Goal: Information Seeking & Learning: Learn about a topic

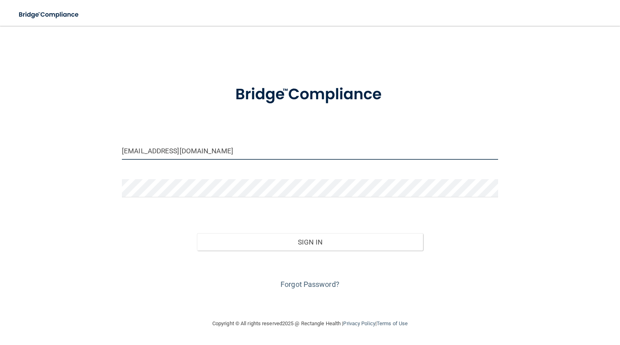
drag, startPoint x: 194, startPoint y: 151, endPoint x: 118, endPoint y: 150, distance: 75.5
click at [118, 150] on div "68tamsue@gmail.com" at bounding box center [310, 154] width 388 height 24
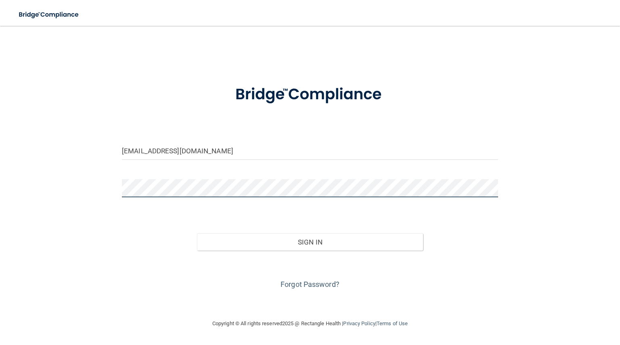
click at [124, 199] on div at bounding box center [310, 191] width 388 height 24
click at [570, 253] on div "Info@ihbmc.com Invalid email/password. You don't have permission to access that…" at bounding box center [310, 172] width 588 height 277
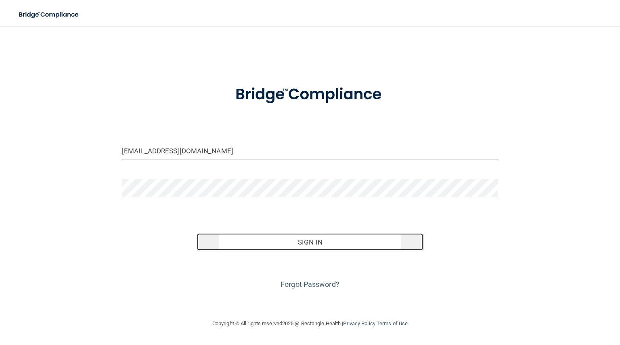
click at [310, 244] on button "Sign In" at bounding box center [310, 242] width 226 height 18
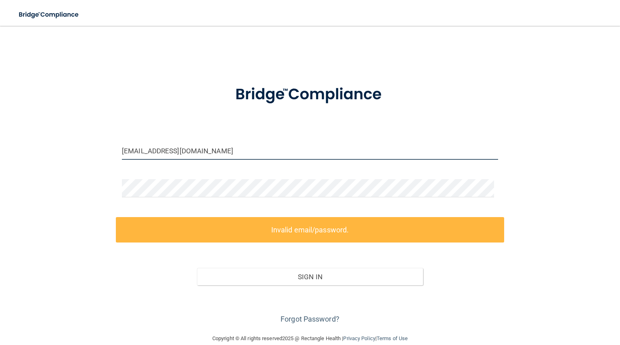
drag, startPoint x: 183, startPoint y: 152, endPoint x: 107, endPoint y: 157, distance: 76.5
click at [107, 157] on div "Info@ihbmc.com Invalid email/password. You don't have permission to access that…" at bounding box center [310, 180] width 588 height 292
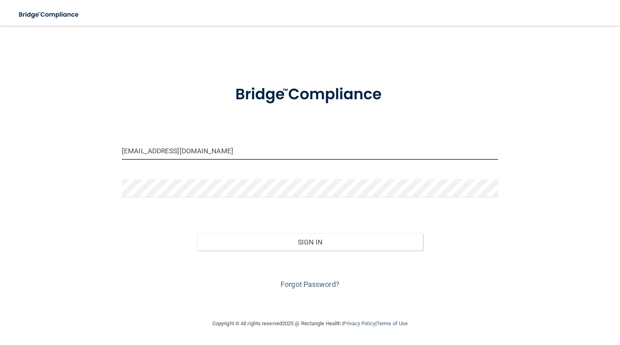
type input "[EMAIL_ADDRESS][DOMAIN_NAME]"
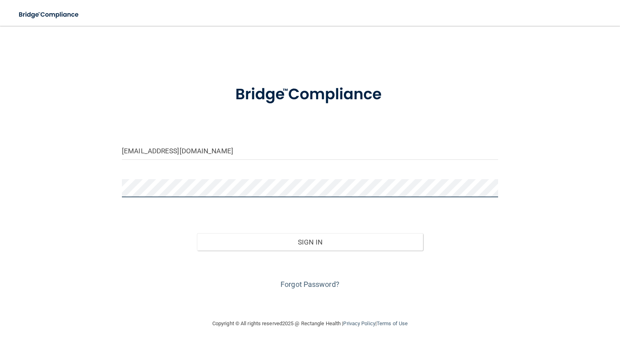
click at [117, 194] on div at bounding box center [310, 191] width 388 height 24
click at [471, 291] on div "Forgot Password?" at bounding box center [310, 271] width 388 height 40
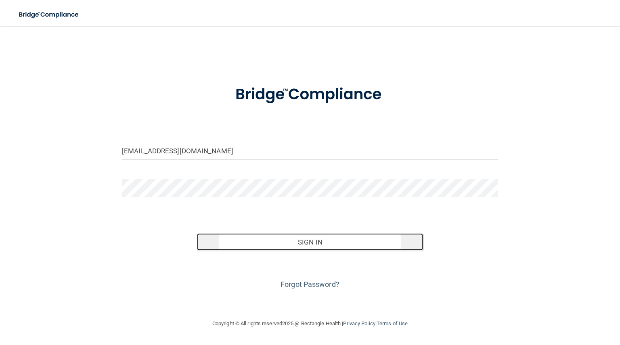
click at [308, 241] on button "Sign In" at bounding box center [310, 242] width 226 height 18
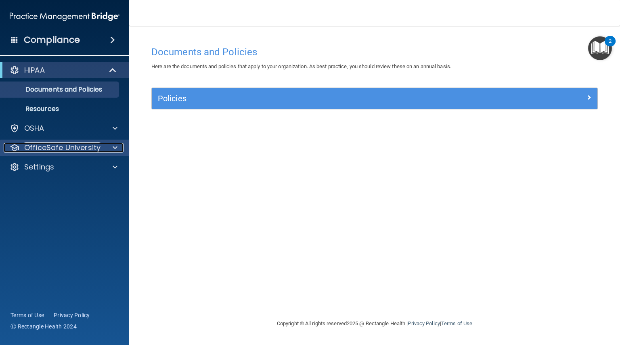
click at [44, 149] on p "OfficeSafe University" at bounding box center [62, 148] width 76 height 10
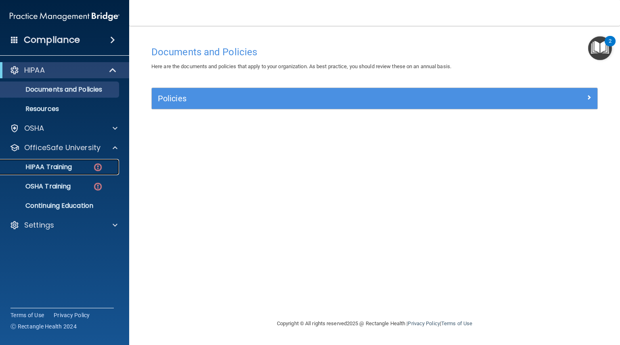
click at [60, 170] on p "HIPAA Training" at bounding box center [38, 167] width 67 height 8
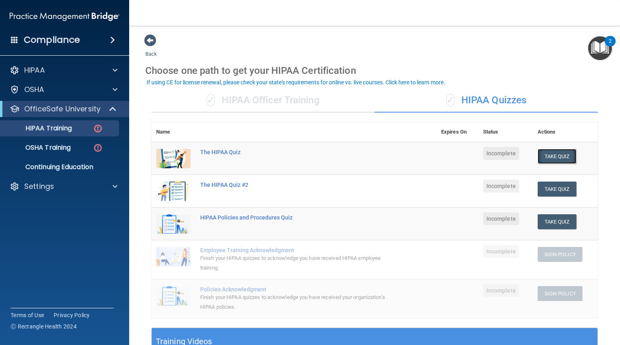
click at [553, 157] on button "Take Quiz" at bounding box center [557, 156] width 39 height 15
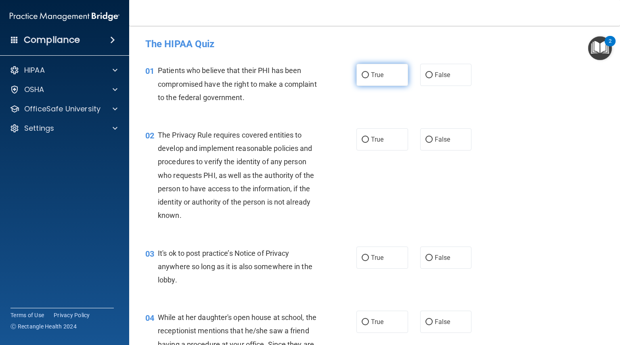
click at [362, 74] on input "True" at bounding box center [365, 75] width 7 height 6
radio input "true"
click at [362, 138] on input "True" at bounding box center [365, 140] width 7 height 6
radio input "true"
click at [426, 257] on input "False" at bounding box center [429, 258] width 7 height 6
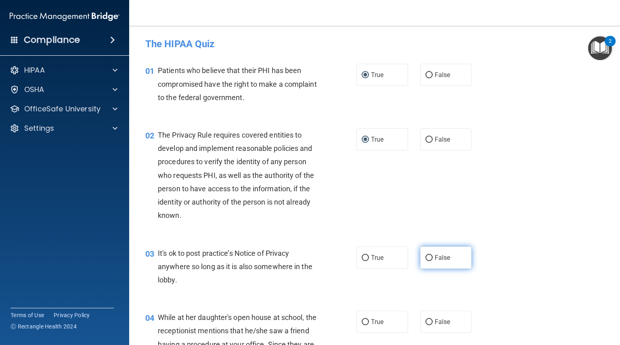
radio input "true"
click at [426, 322] on input "False" at bounding box center [429, 322] width 7 height 6
radio input "true"
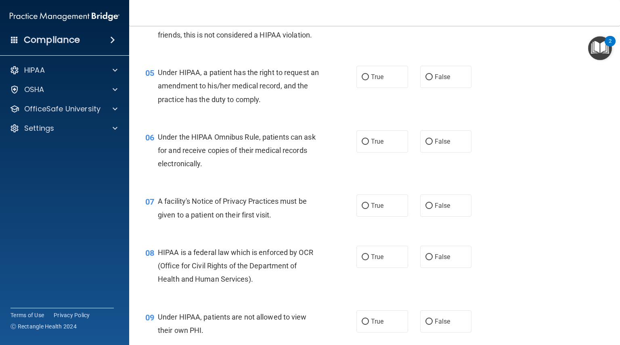
scroll to position [363, 0]
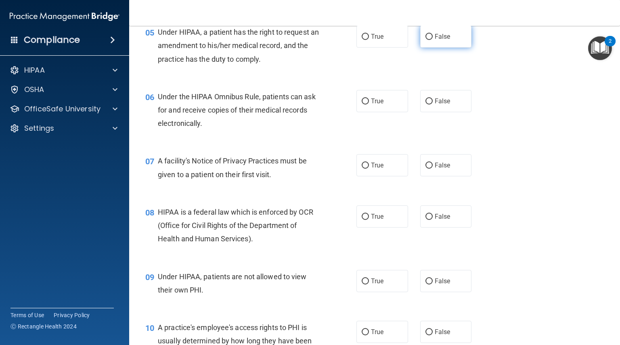
click at [426, 40] on input "False" at bounding box center [429, 37] width 7 height 6
radio input "true"
click at [362, 105] on input "True" at bounding box center [365, 102] width 7 height 6
radio input "true"
click at [363, 169] on input "True" at bounding box center [365, 166] width 7 height 6
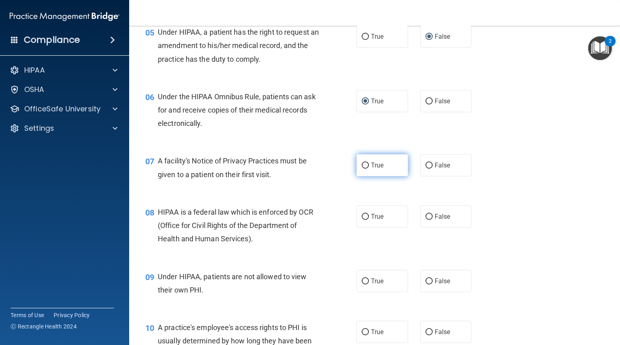
radio input "true"
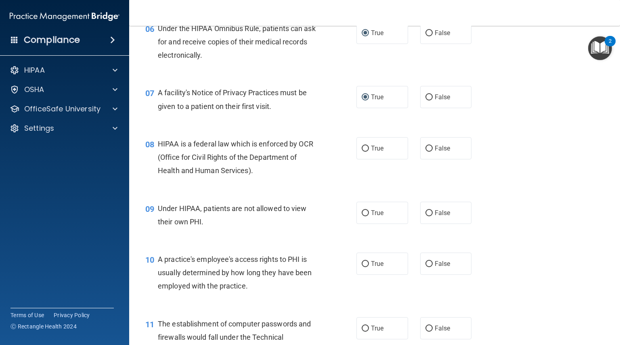
scroll to position [444, 0]
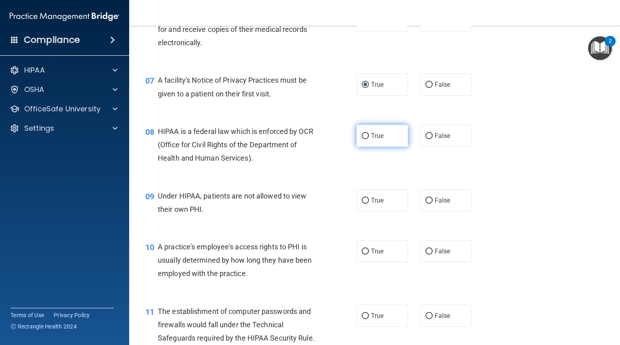
click at [363, 139] on input "True" at bounding box center [365, 136] width 7 height 6
radio input "true"
click at [426, 204] on input "False" at bounding box center [429, 201] width 7 height 6
radio input "true"
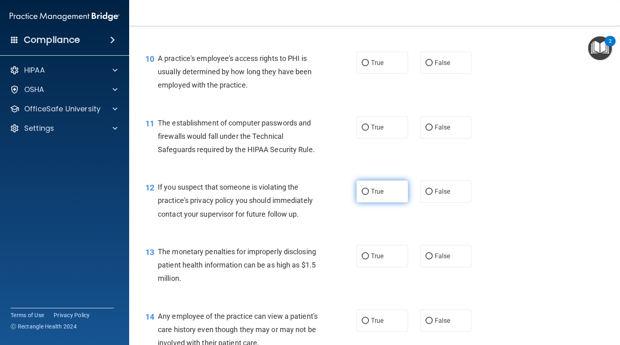
scroll to position [646, 0]
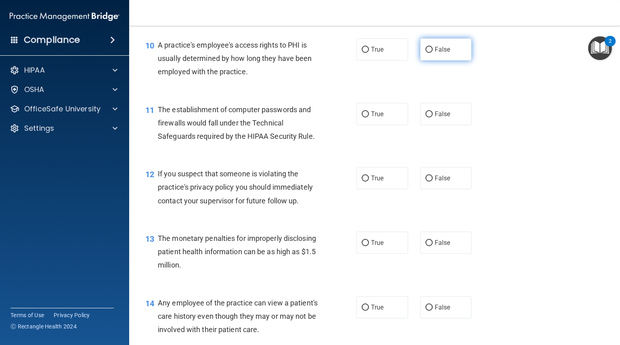
click at [426, 53] on input "False" at bounding box center [429, 50] width 7 height 6
radio input "true"
click at [362, 117] on input "True" at bounding box center [365, 114] width 7 height 6
radio input "true"
click at [362, 182] on input "True" at bounding box center [365, 179] width 7 height 6
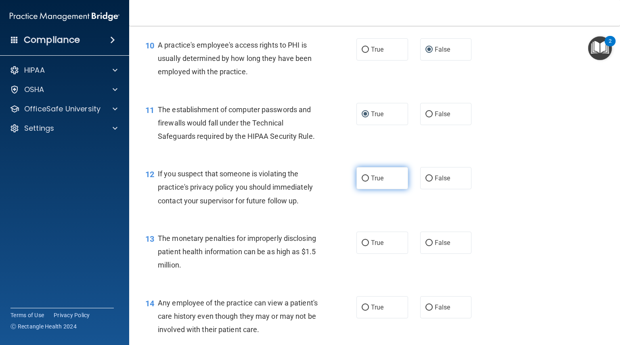
radio input "true"
click at [362, 246] on input "True" at bounding box center [365, 243] width 7 height 6
radio input "true"
click at [427, 311] on input "False" at bounding box center [429, 308] width 7 height 6
radio input "true"
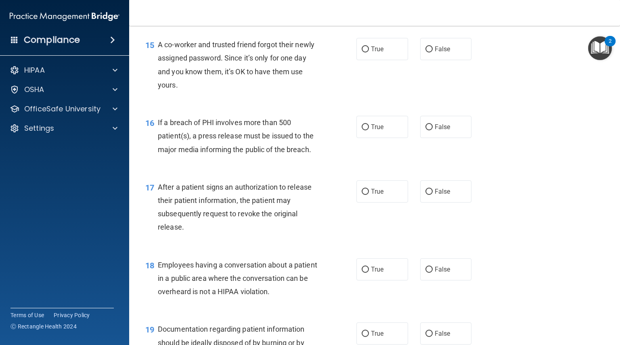
scroll to position [969, 0]
click at [362, 52] on input "True" at bounding box center [365, 49] width 7 height 6
radio input "true"
click at [362, 130] on input "True" at bounding box center [365, 127] width 7 height 6
radio input "true"
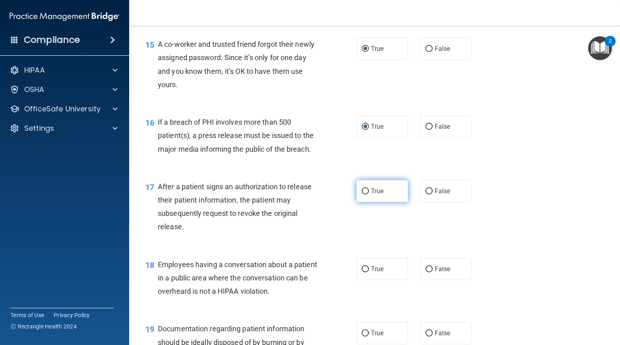
click at [362, 195] on input "True" at bounding box center [365, 192] width 7 height 6
radio input "true"
click at [426, 273] on input "False" at bounding box center [429, 269] width 7 height 6
radio input "true"
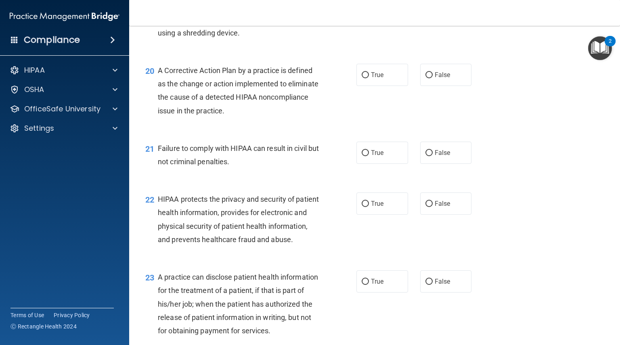
scroll to position [1252, 0]
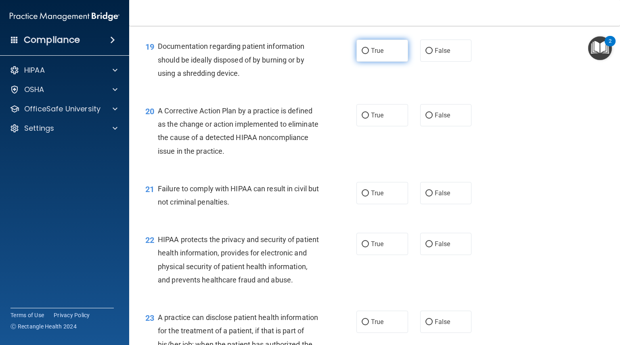
click at [362, 54] on input "True" at bounding box center [365, 51] width 7 height 6
radio input "true"
click at [362, 119] on input "True" at bounding box center [365, 116] width 7 height 6
radio input "true"
click at [426, 197] on input "False" at bounding box center [429, 194] width 7 height 6
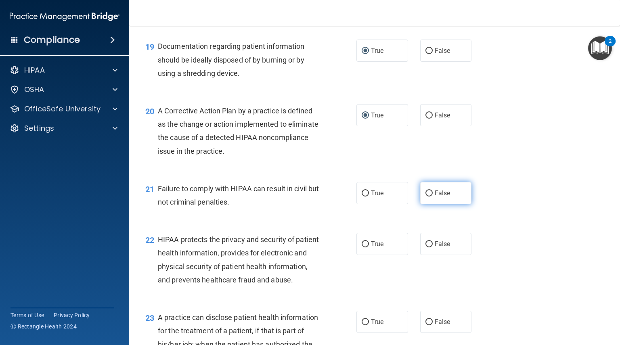
radio input "true"
click at [363, 247] on input "True" at bounding box center [365, 244] width 7 height 6
radio input "true"
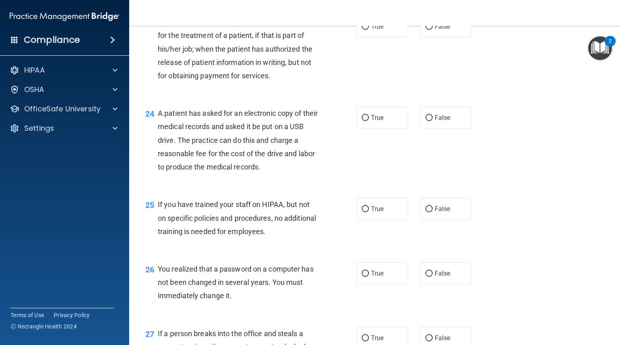
scroll to position [1534, 0]
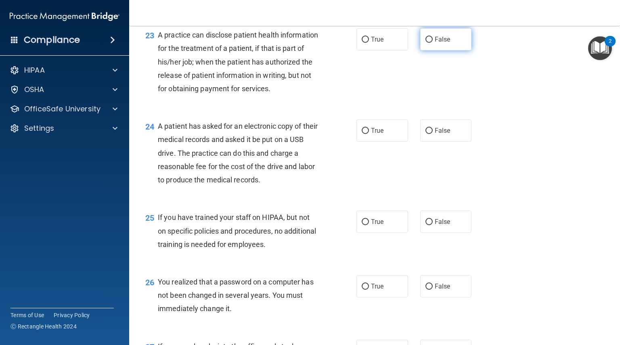
click at [426, 43] on input "False" at bounding box center [429, 40] width 7 height 6
radio input "true"
click at [362, 134] on input "True" at bounding box center [365, 131] width 7 height 6
radio input "true"
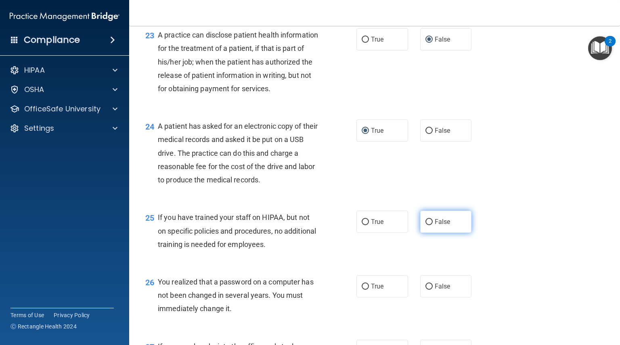
click at [426, 225] on input "False" at bounding box center [429, 222] width 7 height 6
radio input "true"
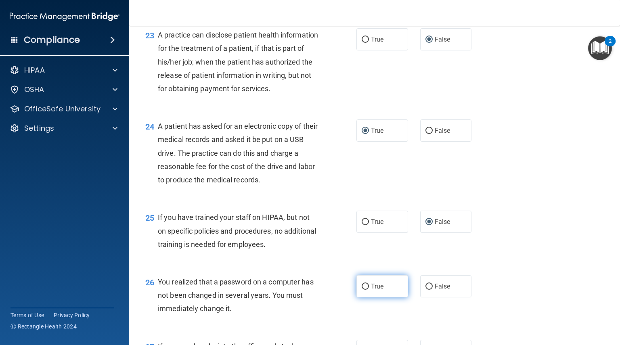
click at [362, 290] on input "True" at bounding box center [365, 287] width 7 height 6
radio input "true"
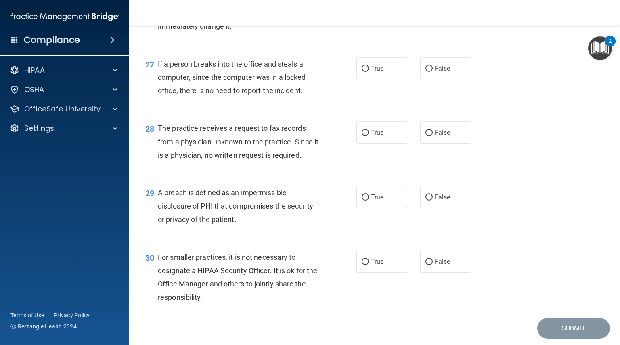
scroll to position [1857, 0]
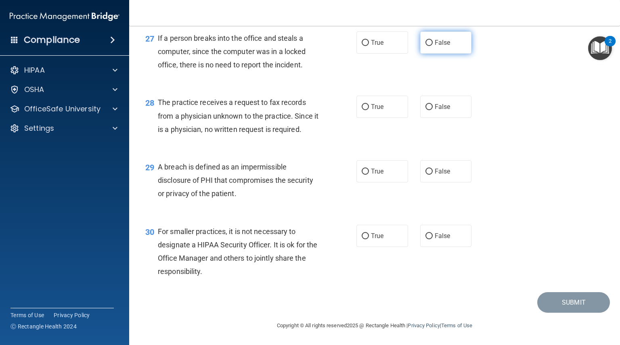
click at [426, 46] on input "False" at bounding box center [429, 43] width 7 height 6
radio input "true"
click at [426, 110] on input "False" at bounding box center [429, 107] width 7 height 6
radio input "true"
click at [362, 175] on input "True" at bounding box center [365, 172] width 7 height 6
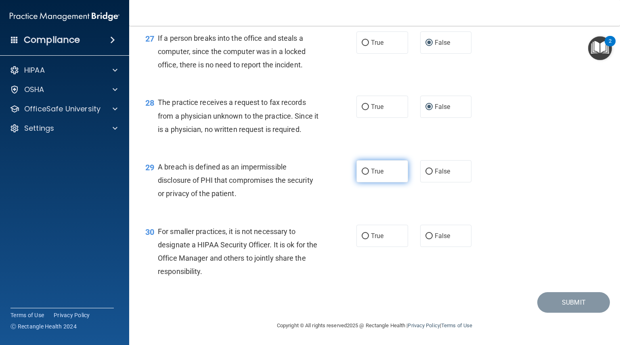
radio input "true"
click at [426, 239] on input "False" at bounding box center [429, 236] width 7 height 6
radio input "true"
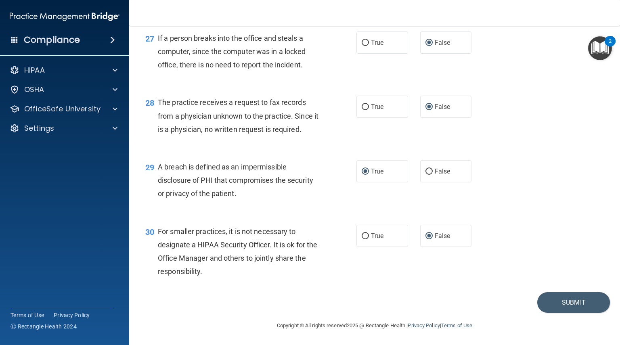
scroll to position [1883, 0]
click at [575, 303] on button "Submit" at bounding box center [573, 302] width 73 height 21
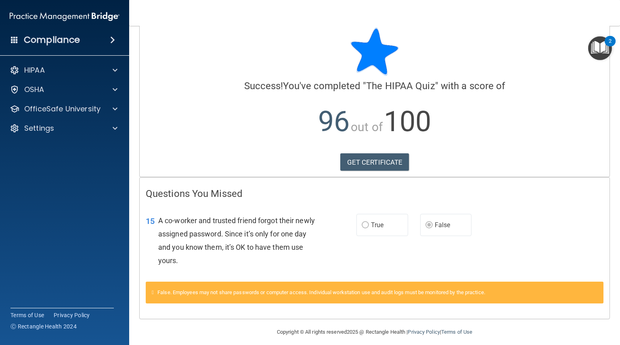
scroll to position [19, 0]
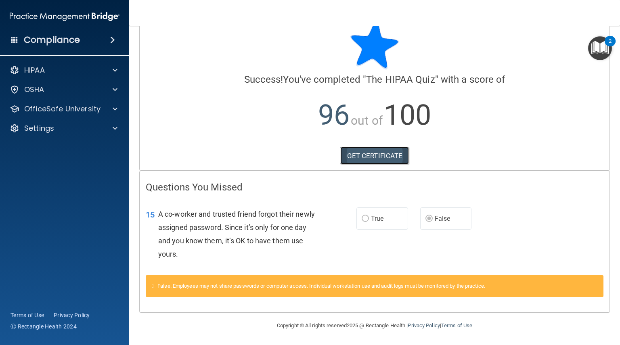
click at [382, 155] on link "GET CERTIFICATE" at bounding box center [374, 156] width 69 height 18
click at [51, 107] on p "OfficeSafe University" at bounding box center [62, 109] width 76 height 10
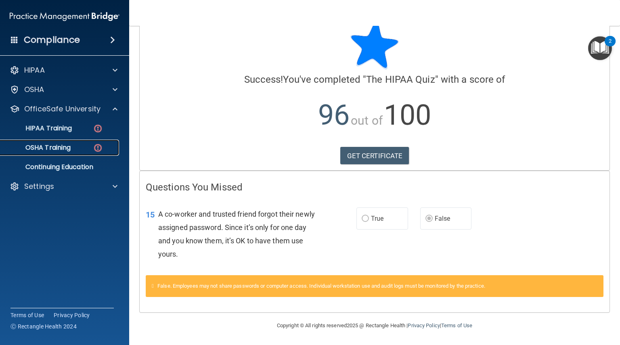
click at [63, 147] on p "OSHA Training" at bounding box center [37, 148] width 65 height 8
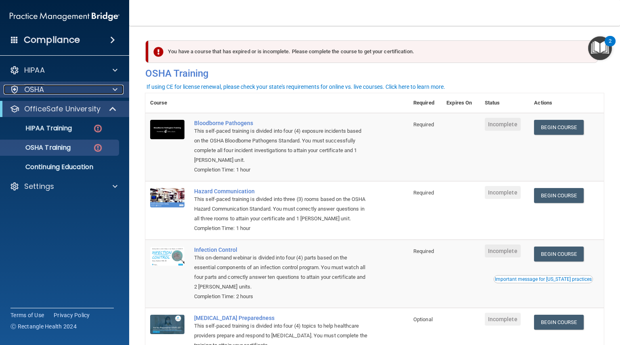
click at [52, 89] on div "OSHA" at bounding box center [54, 90] width 100 height 10
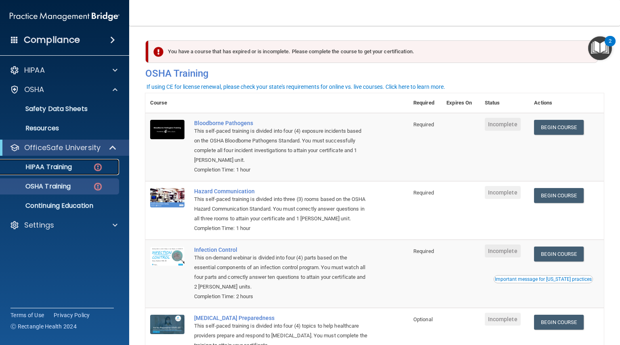
click at [67, 170] on p "HIPAA Training" at bounding box center [38, 167] width 67 height 8
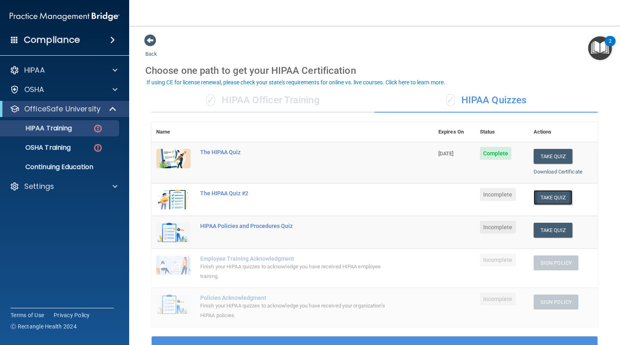
click at [556, 196] on button "Take Quiz" at bounding box center [553, 197] width 39 height 15
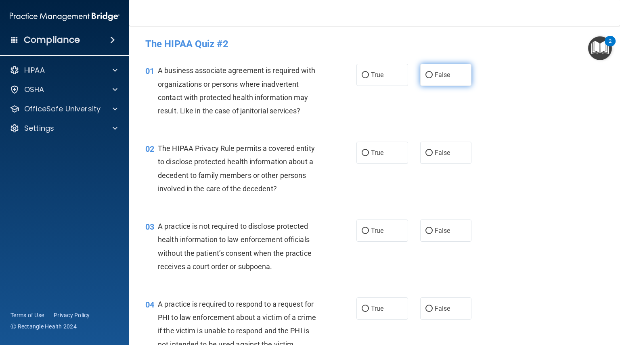
click at [428, 76] on input "False" at bounding box center [429, 75] width 7 height 6
radio input "true"
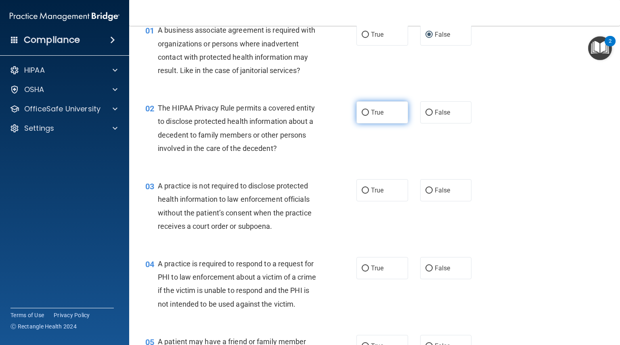
click at [364, 112] on input "True" at bounding box center [365, 113] width 7 height 6
radio input "true"
click at [429, 190] on label "False" at bounding box center [446, 190] width 52 height 22
click at [429, 190] on input "False" at bounding box center [429, 191] width 7 height 6
radio input "true"
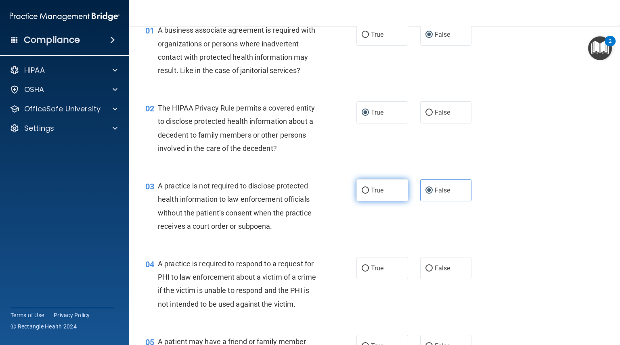
click at [362, 189] on input "True" at bounding box center [365, 191] width 7 height 6
radio input "true"
radio input "false"
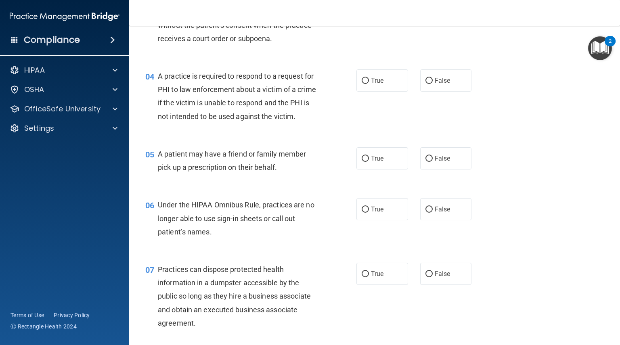
scroll to position [242, 0]
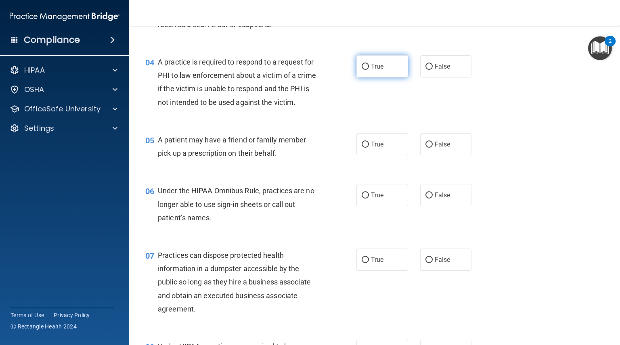
click at [362, 65] on input "True" at bounding box center [365, 67] width 7 height 6
radio input "true"
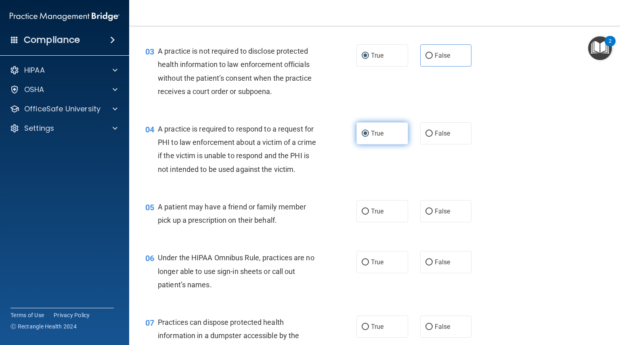
scroll to position [161, 0]
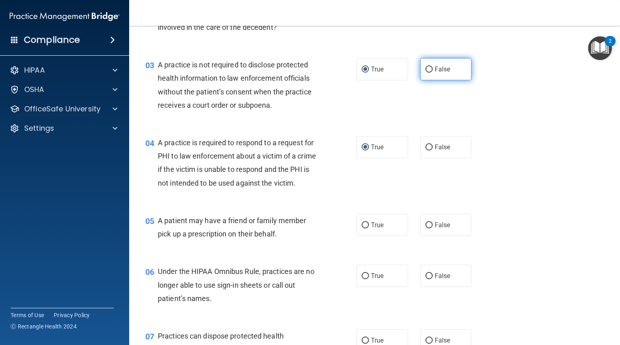
click at [426, 68] on input "False" at bounding box center [429, 70] width 7 height 6
radio input "true"
radio input "false"
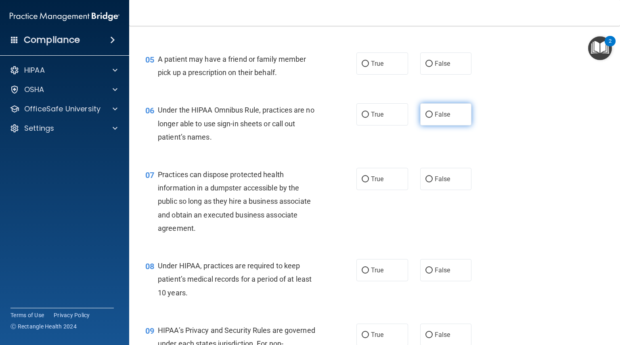
scroll to position [363, 0]
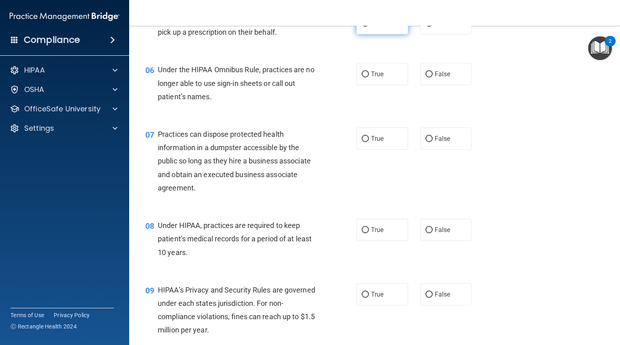
click at [365, 27] on input "True" at bounding box center [365, 24] width 7 height 6
radio input "true"
click at [428, 78] on input "False" at bounding box center [429, 74] width 7 height 6
radio input "true"
click at [428, 142] on input "False" at bounding box center [429, 139] width 7 height 6
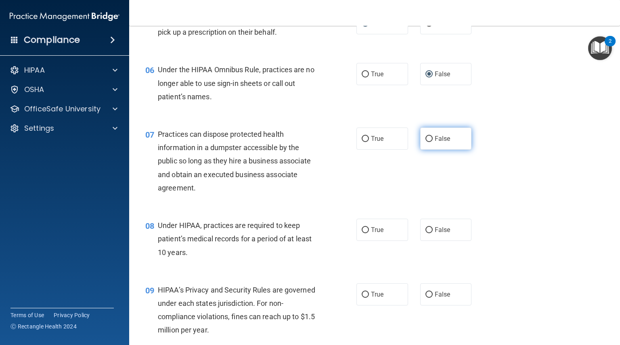
radio input "true"
click at [426, 233] on input "False" at bounding box center [429, 230] width 7 height 6
radio input "true"
click at [426, 298] on input "False" at bounding box center [429, 295] width 7 height 6
radio input "true"
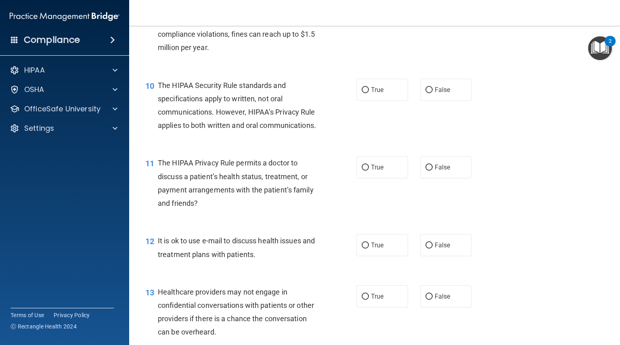
scroll to position [686, 0]
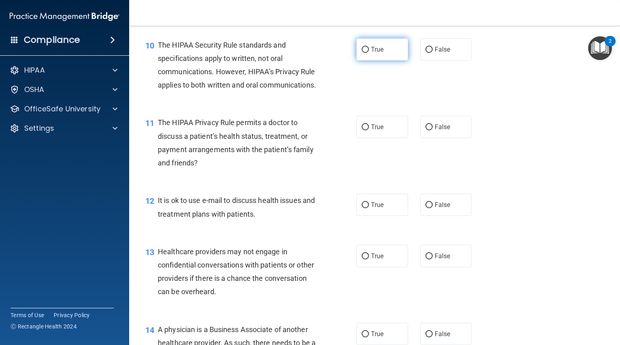
click at [363, 53] on input "True" at bounding box center [365, 50] width 7 height 6
radio input "true"
click at [363, 130] on input "True" at bounding box center [365, 127] width 7 height 6
radio input "true"
click at [363, 208] on input "True" at bounding box center [365, 205] width 7 height 6
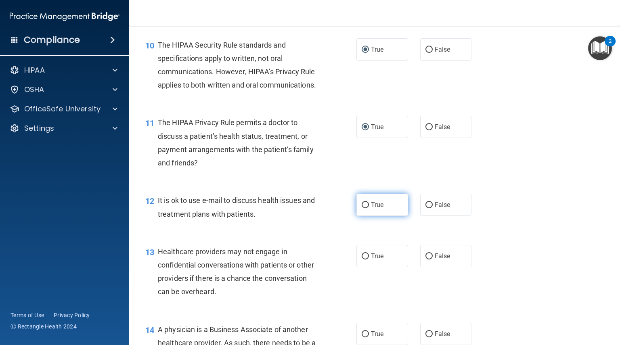
radio input "true"
click at [426, 260] on input "False" at bounding box center [429, 257] width 7 height 6
radio input "true"
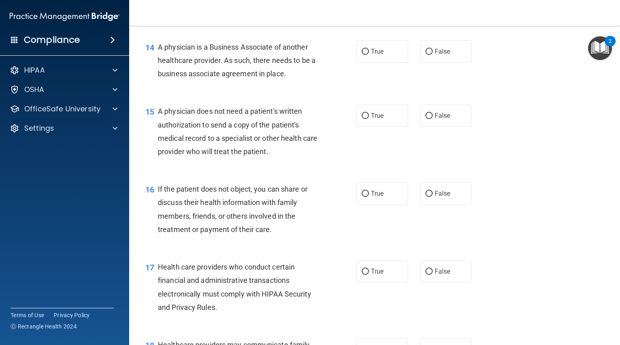
scroll to position [1009, 0]
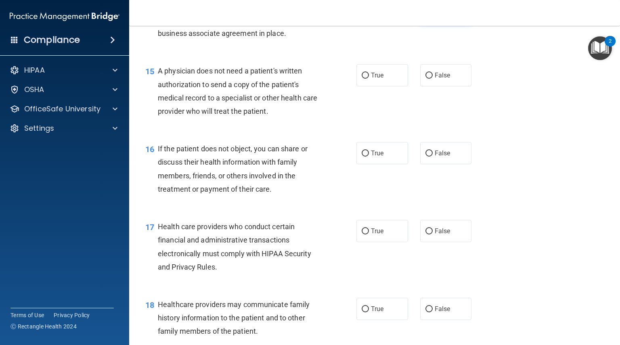
click at [426, 15] on input "False" at bounding box center [429, 11] width 7 height 6
radio input "true"
click at [362, 79] on input "True" at bounding box center [365, 76] width 7 height 6
radio input "true"
click at [365, 157] on input "True" at bounding box center [365, 154] width 7 height 6
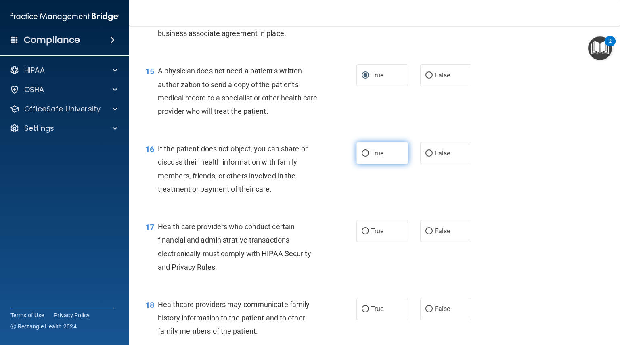
radio input "true"
click at [363, 235] on input "True" at bounding box center [365, 232] width 7 height 6
radio input "true"
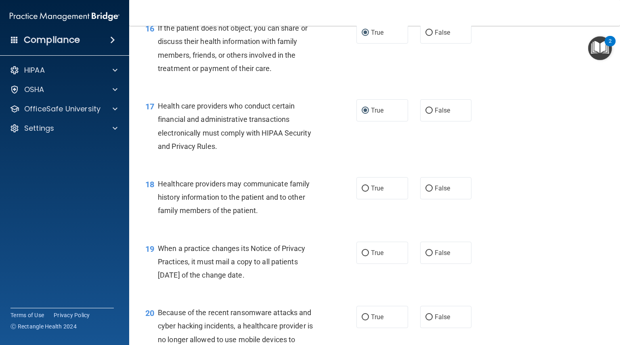
scroll to position [1130, 0]
click at [362, 191] on input "True" at bounding box center [365, 188] width 7 height 6
radio input "true"
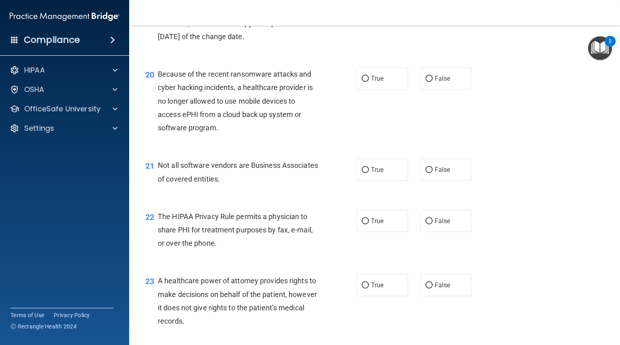
scroll to position [1373, 0]
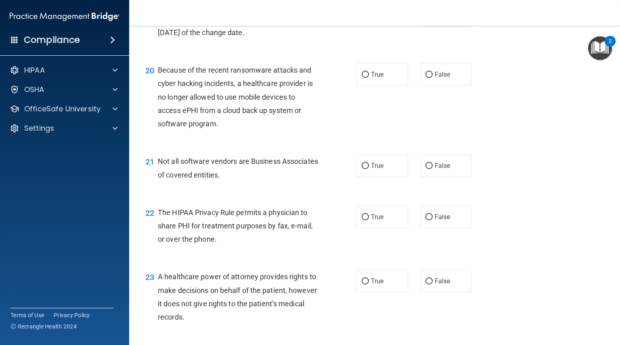
click at [427, 14] on input "False" at bounding box center [429, 11] width 7 height 6
radio input "true"
click at [426, 78] on input "False" at bounding box center [429, 75] width 7 height 6
radio input "true"
click at [363, 169] on input "True" at bounding box center [365, 166] width 7 height 6
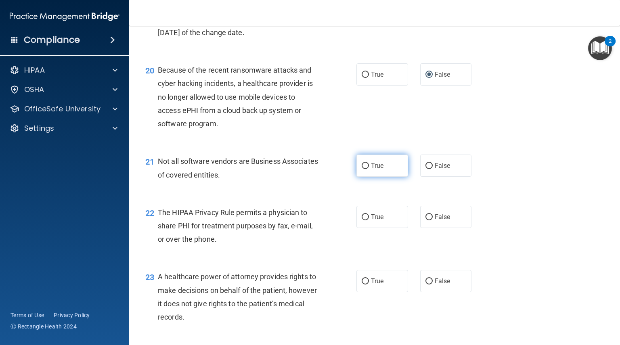
radio input "true"
click at [363, 220] on input "True" at bounding box center [365, 217] width 7 height 6
radio input "true"
click at [426, 285] on input "False" at bounding box center [429, 282] width 7 height 6
radio input "true"
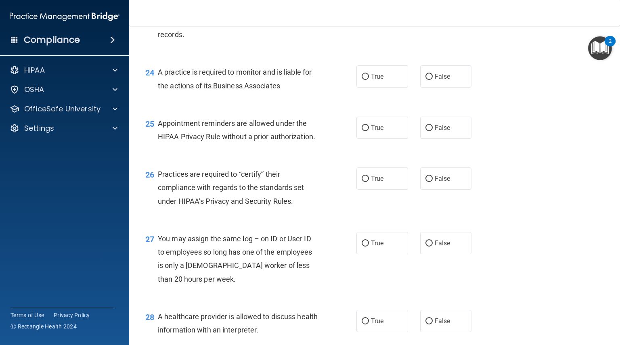
scroll to position [1696, 0]
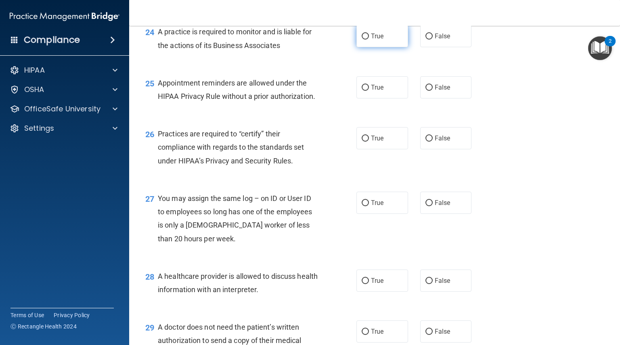
click at [363, 40] on input "True" at bounding box center [365, 37] width 7 height 6
radio input "true"
click at [362, 91] on input "True" at bounding box center [365, 88] width 7 height 6
radio input "true"
click at [426, 142] on input "False" at bounding box center [429, 139] width 7 height 6
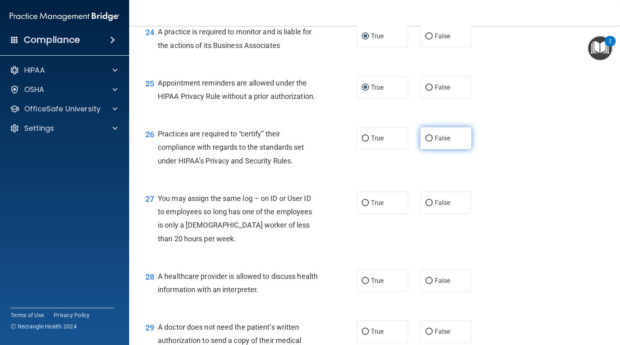
radio input "true"
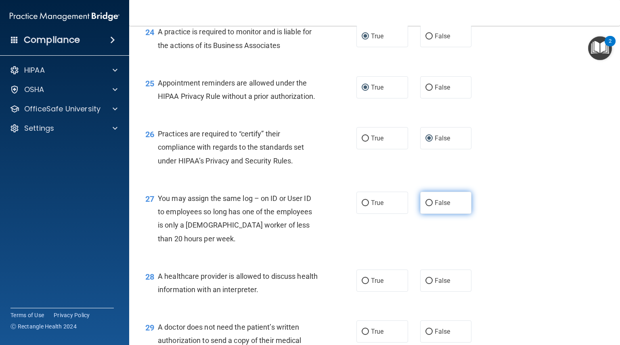
click at [426, 206] on input "False" at bounding box center [429, 203] width 7 height 6
radio input "true"
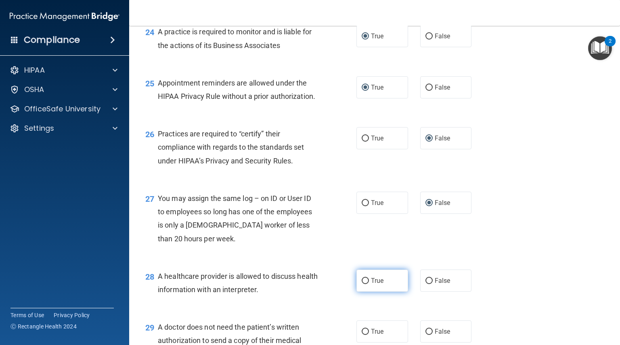
click at [362, 284] on input "True" at bounding box center [365, 281] width 7 height 6
radio input "true"
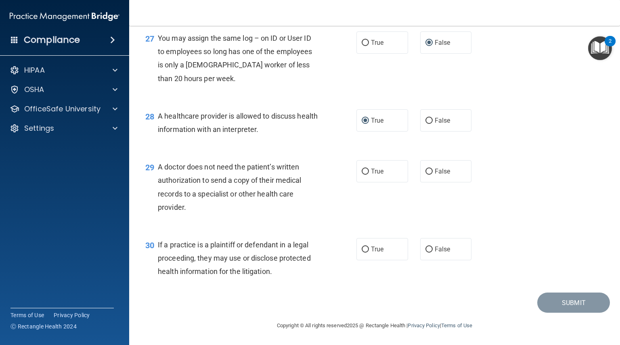
scroll to position [1883, 0]
click at [362, 170] on input "True" at bounding box center [365, 172] width 7 height 6
radio input "true"
click at [363, 249] on input "True" at bounding box center [365, 250] width 7 height 6
radio input "true"
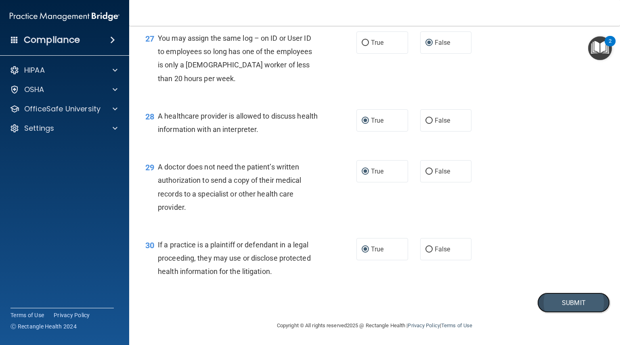
click at [571, 307] on button "Submit" at bounding box center [573, 303] width 73 height 21
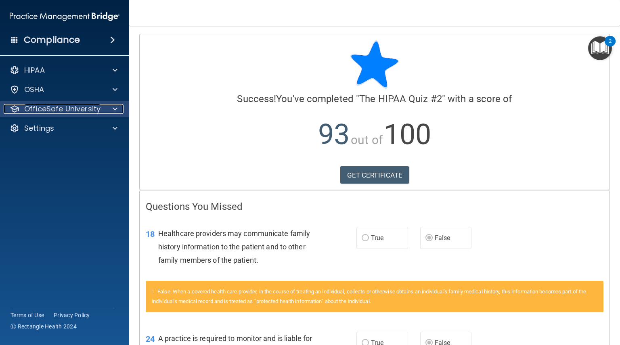
click at [54, 107] on p "OfficeSafe University" at bounding box center [62, 109] width 76 height 10
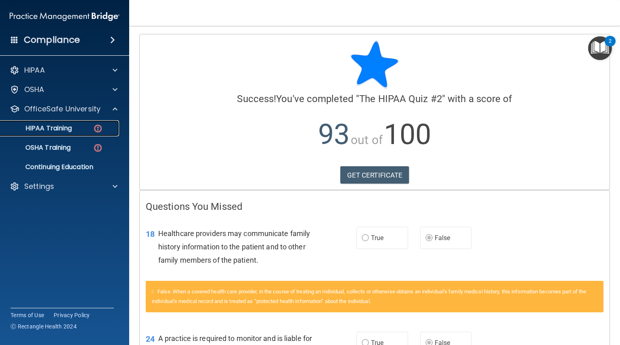
click at [57, 130] on p "HIPAA Training" at bounding box center [38, 128] width 67 height 8
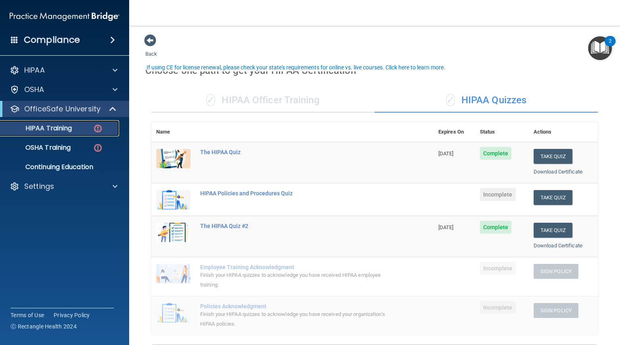
scroll to position [40, 0]
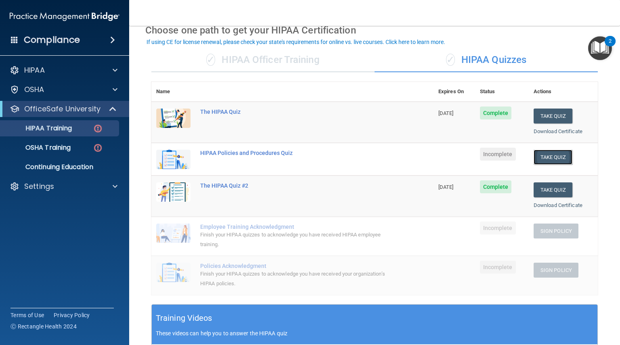
click at [543, 157] on button "Take Quiz" at bounding box center [553, 157] width 39 height 15
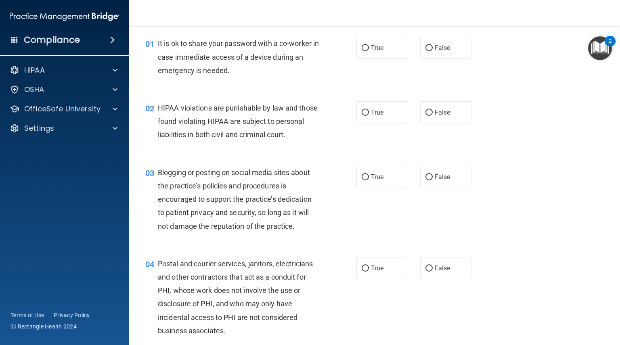
scroll to position [40, 0]
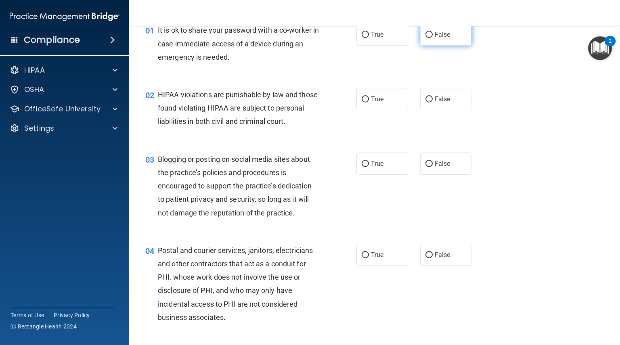
click at [427, 36] on input "False" at bounding box center [429, 35] width 7 height 6
radio input "true"
click at [362, 99] on input "True" at bounding box center [365, 99] width 7 height 6
radio input "true"
click at [429, 167] on input "False" at bounding box center [429, 164] width 7 height 6
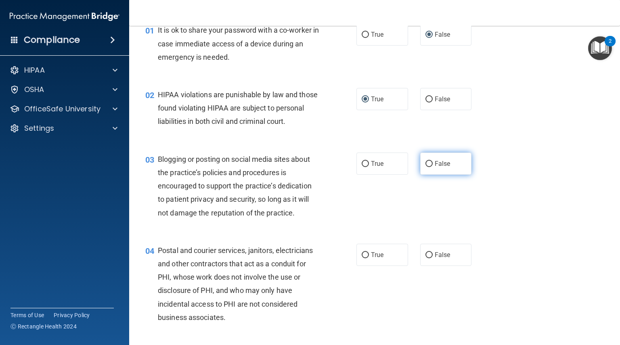
radio input "true"
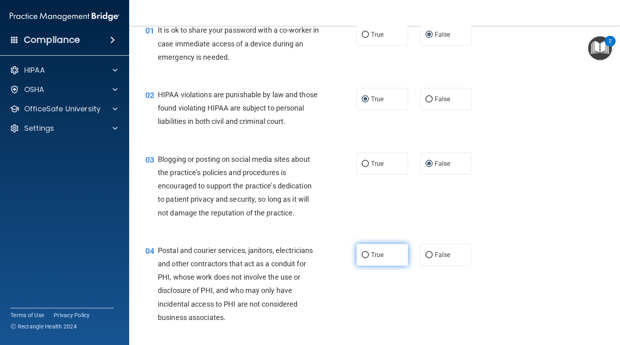
click at [363, 258] on input "True" at bounding box center [365, 255] width 7 height 6
radio input "true"
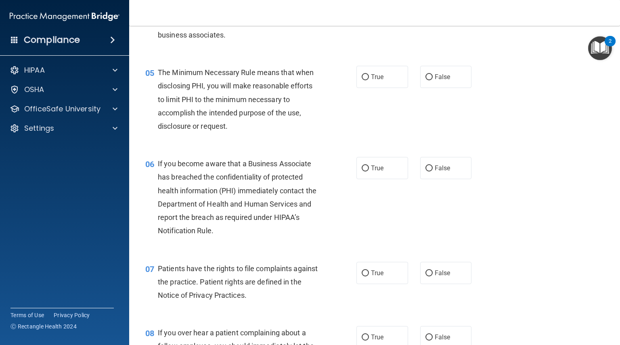
scroll to position [363, 0]
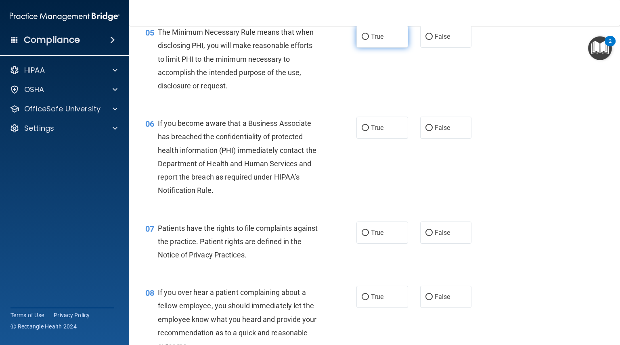
click at [364, 40] on input "True" at bounding box center [365, 37] width 7 height 6
radio input "true"
click at [426, 131] on input "False" at bounding box center [429, 128] width 7 height 6
radio input "true"
click at [363, 236] on input "True" at bounding box center [365, 233] width 7 height 6
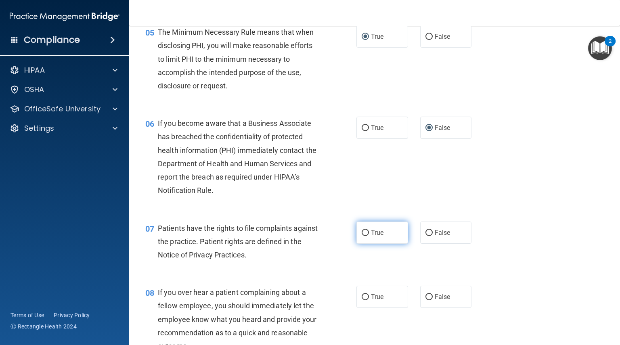
radio input "true"
click at [426, 300] on input "False" at bounding box center [429, 297] width 7 height 6
radio input "true"
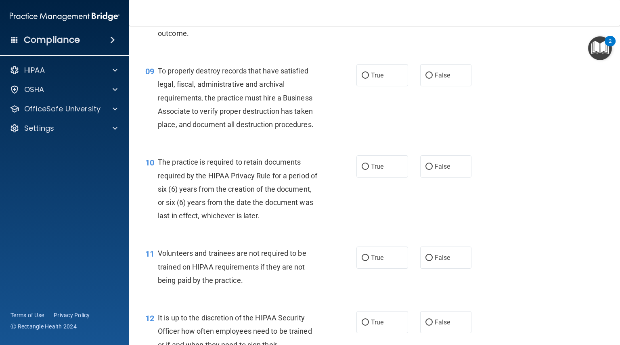
scroll to position [727, 0]
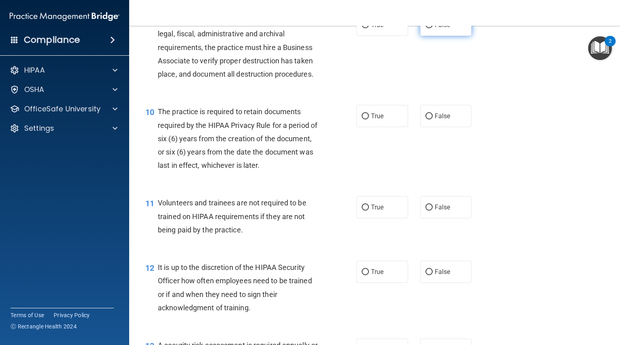
click at [426, 28] on input "False" at bounding box center [429, 25] width 7 height 6
radio input "true"
click at [362, 120] on input "True" at bounding box center [365, 116] width 7 height 6
radio input "true"
click at [426, 211] on input "False" at bounding box center [429, 208] width 7 height 6
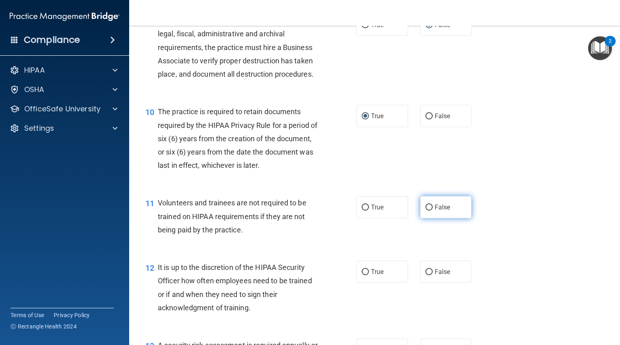
radio input "true"
click at [426, 275] on input "False" at bounding box center [429, 272] width 7 height 6
radio input "true"
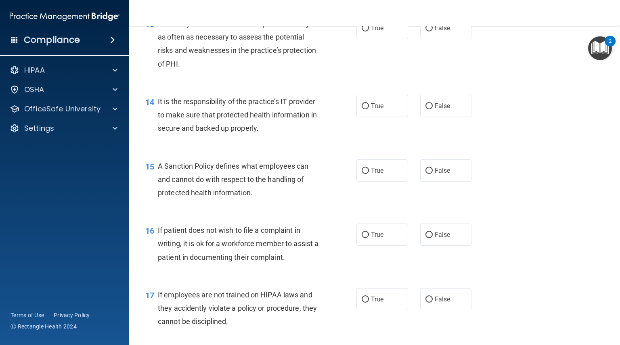
scroll to position [1050, 0]
click at [362, 30] on input "True" at bounding box center [365, 27] width 7 height 6
radio input "true"
click at [428, 108] on input "False" at bounding box center [429, 105] width 7 height 6
radio input "true"
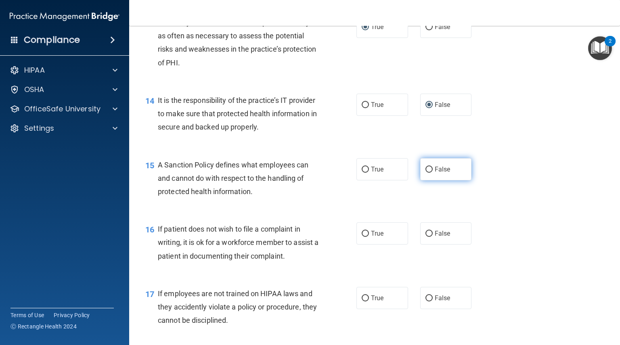
click at [426, 173] on input "False" at bounding box center [429, 170] width 7 height 6
radio input "true"
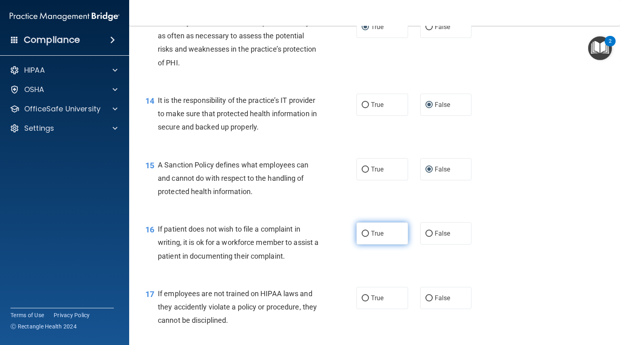
click at [363, 237] on input "True" at bounding box center [365, 234] width 7 height 6
radio input "true"
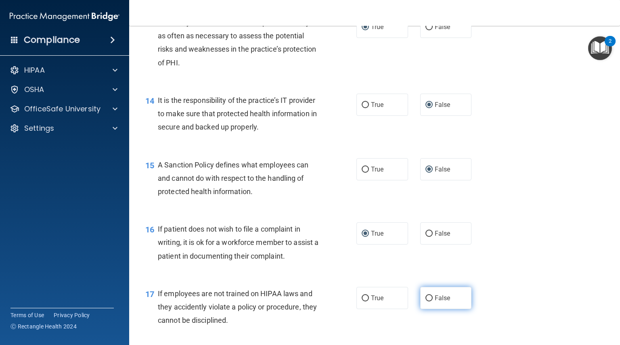
click at [426, 302] on input "False" at bounding box center [429, 299] width 7 height 6
radio input "true"
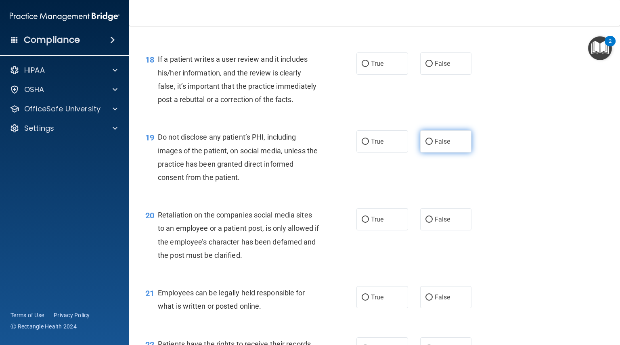
scroll to position [1373, 0]
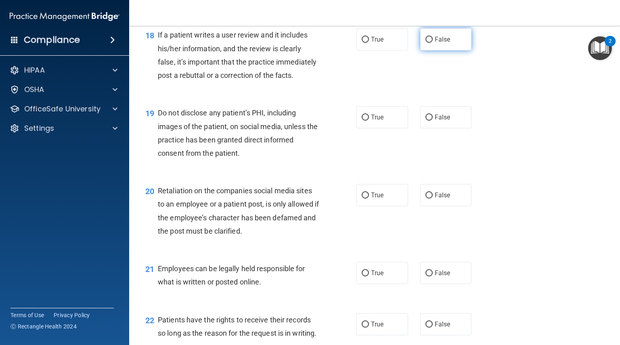
click at [426, 43] on input "False" at bounding box center [429, 40] width 7 height 6
radio input "true"
click at [364, 121] on input "True" at bounding box center [365, 118] width 7 height 6
radio input "true"
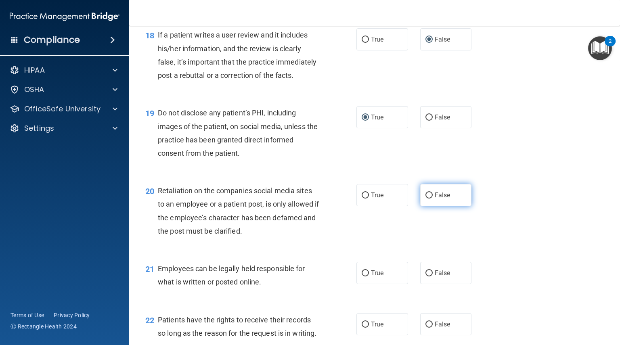
click at [426, 199] on input "False" at bounding box center [429, 196] width 7 height 6
radio input "true"
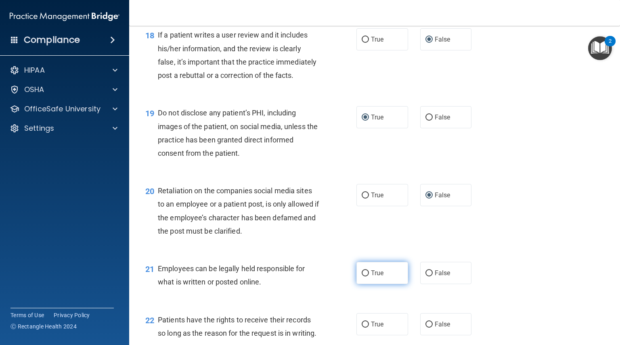
click at [362, 277] on input "True" at bounding box center [365, 274] width 7 height 6
radio input "true"
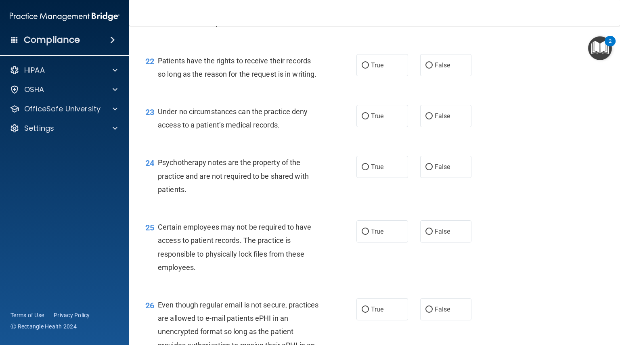
scroll to position [1655, 0]
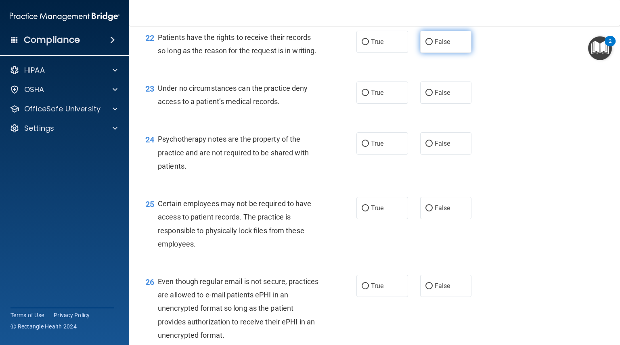
click at [426, 45] on input "False" at bounding box center [429, 42] width 7 height 6
radio input "true"
click at [426, 96] on input "False" at bounding box center [429, 93] width 7 height 6
radio input "true"
click at [362, 147] on input "True" at bounding box center [365, 144] width 7 height 6
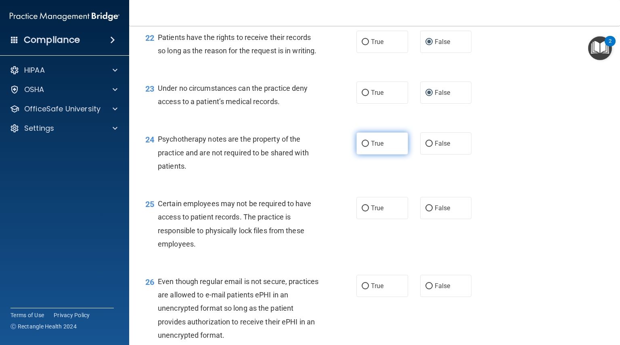
radio input "true"
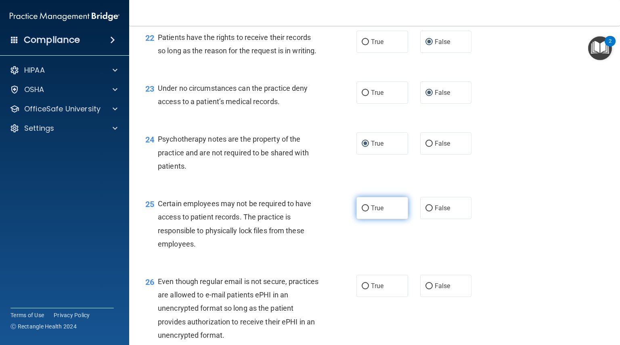
click at [363, 212] on input "True" at bounding box center [365, 209] width 7 height 6
radio input "true"
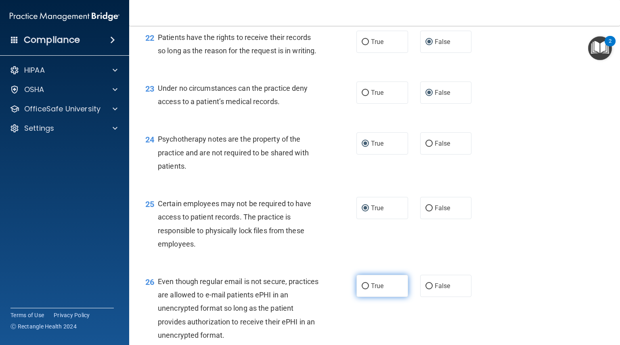
click at [363, 289] on input "True" at bounding box center [365, 286] width 7 height 6
radio input "true"
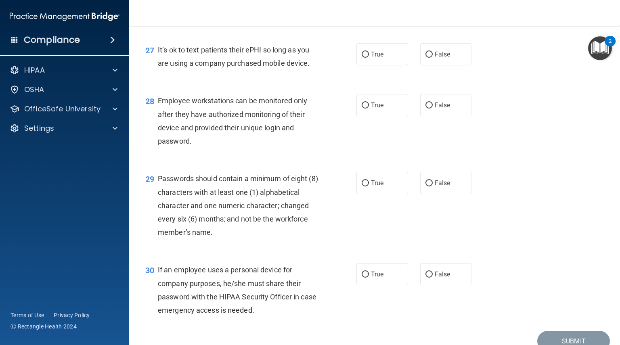
scroll to position [2019, 0]
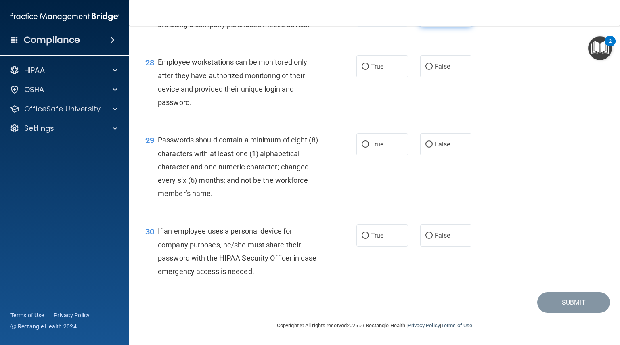
click at [426, 19] on input "False" at bounding box center [429, 16] width 7 height 6
radio input "true"
click at [426, 70] on input "False" at bounding box center [429, 67] width 7 height 6
radio input "true"
click at [362, 148] on input "True" at bounding box center [365, 145] width 7 height 6
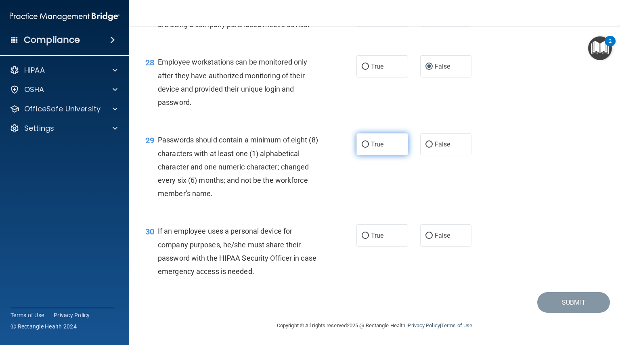
radio input "true"
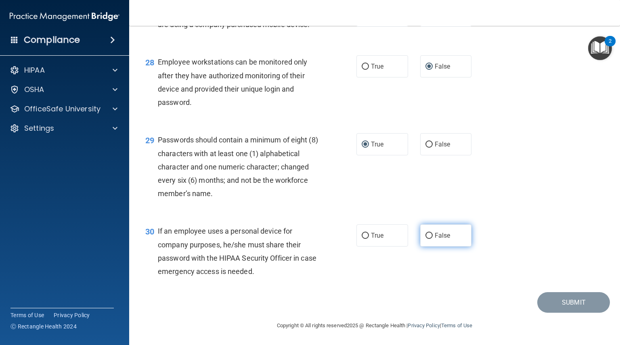
click at [426, 239] on input "False" at bounding box center [429, 236] width 7 height 6
radio input "true"
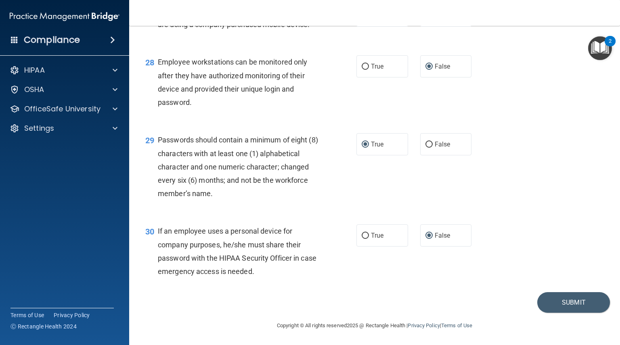
scroll to position [2057, 0]
click at [562, 304] on button "Submit" at bounding box center [573, 302] width 73 height 21
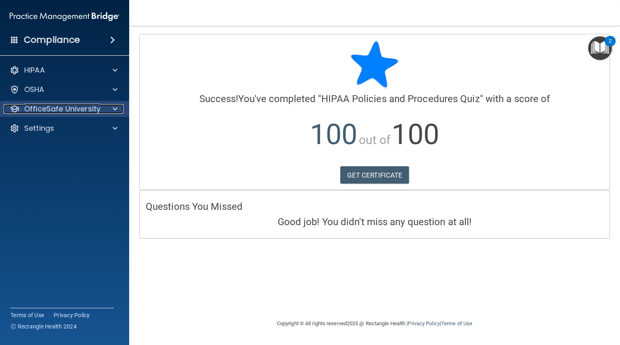
click at [46, 110] on p "OfficeSafe University" at bounding box center [62, 109] width 76 height 10
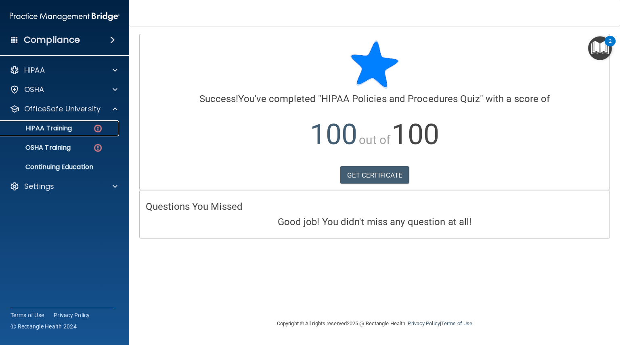
click at [47, 125] on p "HIPAA Training" at bounding box center [38, 128] width 67 height 8
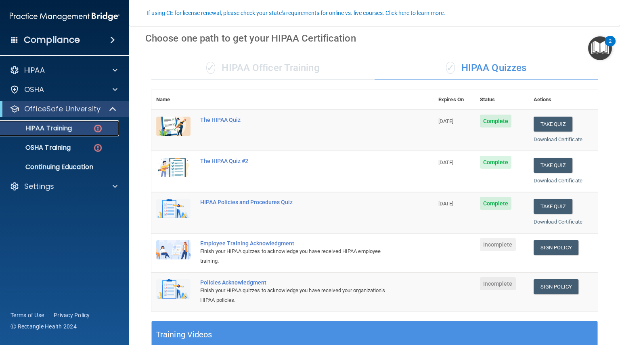
scroll to position [81, 0]
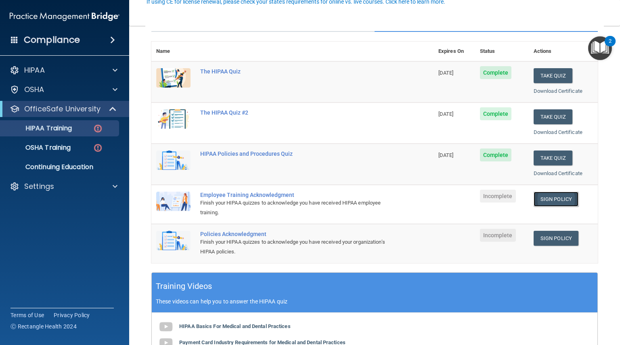
click at [558, 197] on link "Sign Policy" at bounding box center [556, 199] width 45 height 15
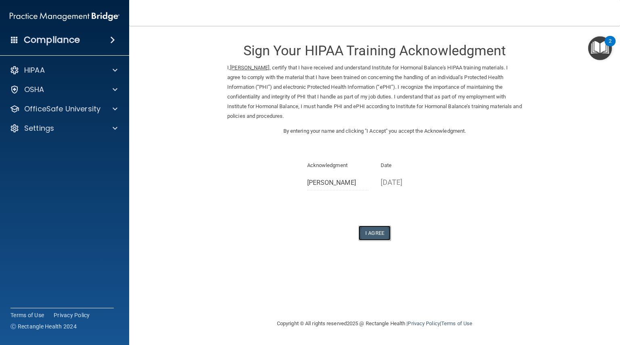
click at [373, 232] on button "I Agree" at bounding box center [375, 233] width 32 height 15
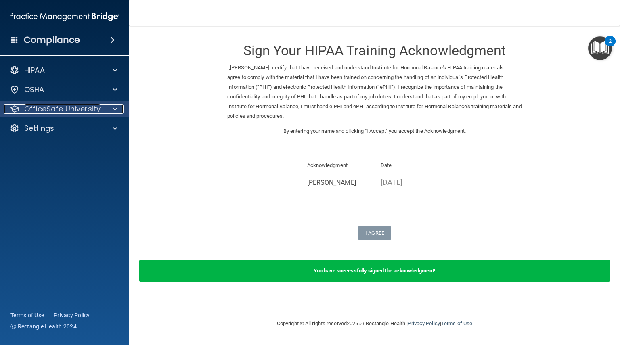
click at [77, 113] on p "OfficeSafe University" at bounding box center [62, 109] width 76 height 10
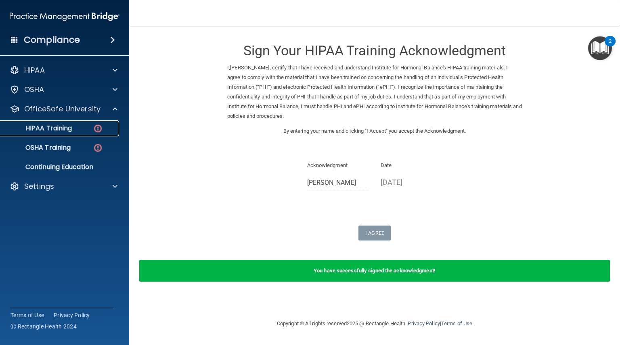
click at [58, 124] on p "HIPAA Training" at bounding box center [38, 128] width 67 height 8
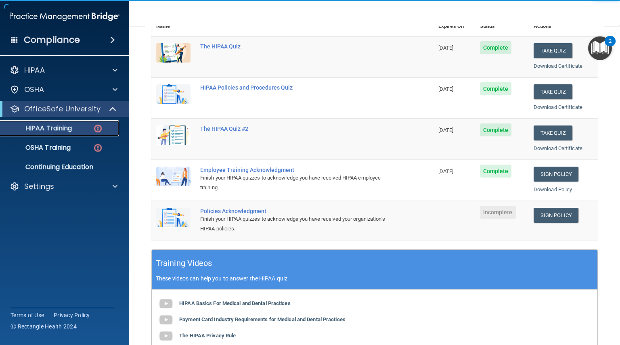
scroll to position [121, 0]
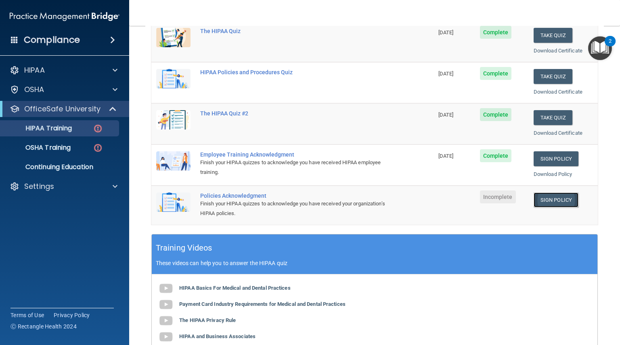
click at [541, 197] on link "Sign Policy" at bounding box center [556, 200] width 45 height 15
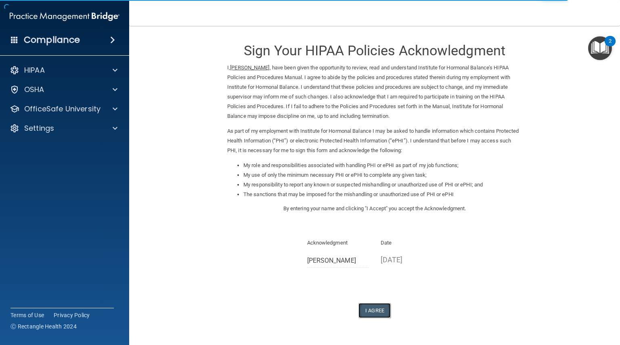
click at [375, 309] on button "I Agree" at bounding box center [375, 310] width 32 height 15
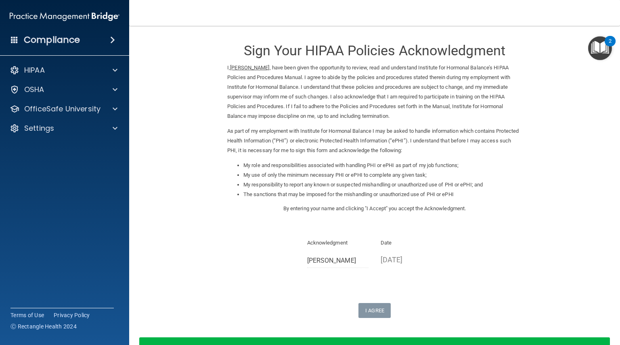
scroll to position [56, 0]
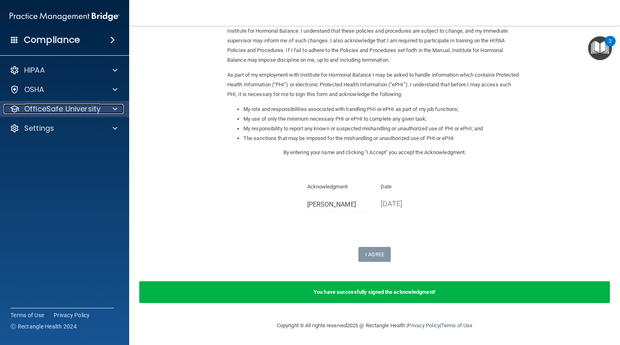
click at [50, 111] on p "OfficeSafe University" at bounding box center [62, 109] width 76 height 10
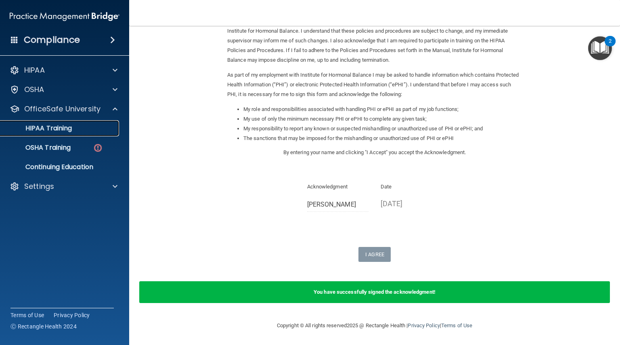
click at [48, 128] on p "HIPAA Training" at bounding box center [38, 128] width 67 height 8
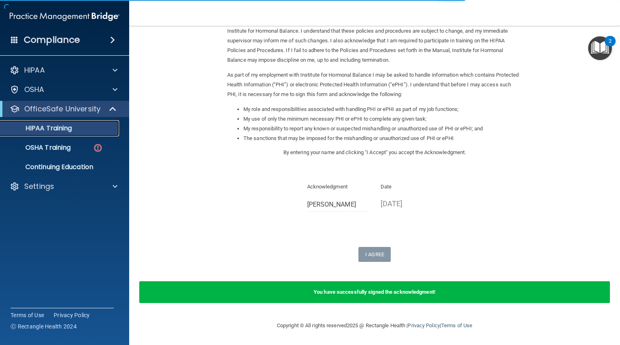
scroll to position [263, 0]
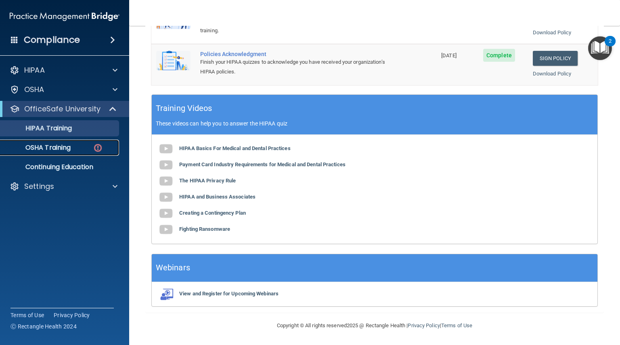
click at [52, 148] on p "OSHA Training" at bounding box center [37, 148] width 65 height 8
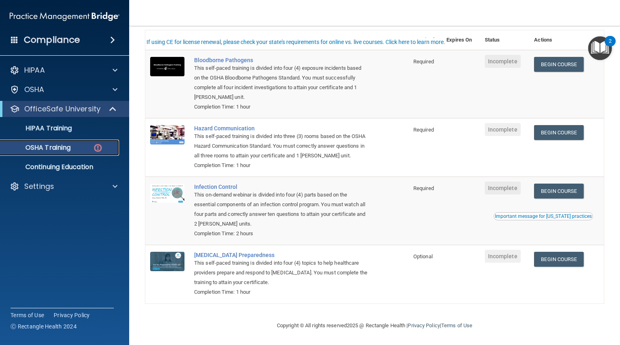
scroll to position [25, 0]
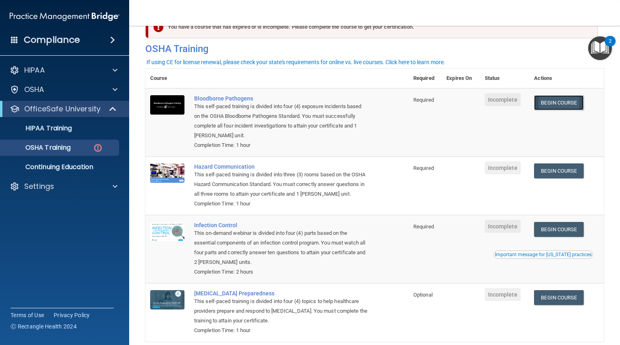
click at [574, 104] on link "Begin Course" at bounding box center [558, 102] width 49 height 15
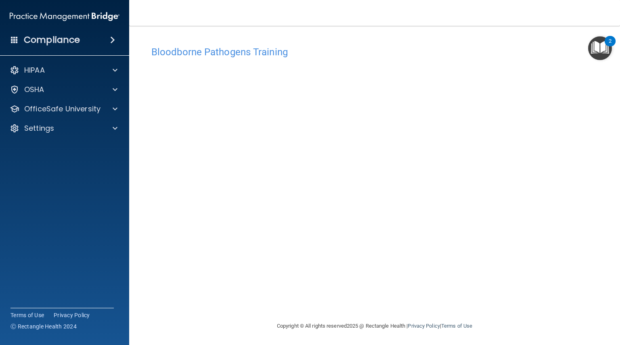
scroll to position [0, 0]
click at [76, 109] on p "OfficeSafe University" at bounding box center [62, 109] width 76 height 10
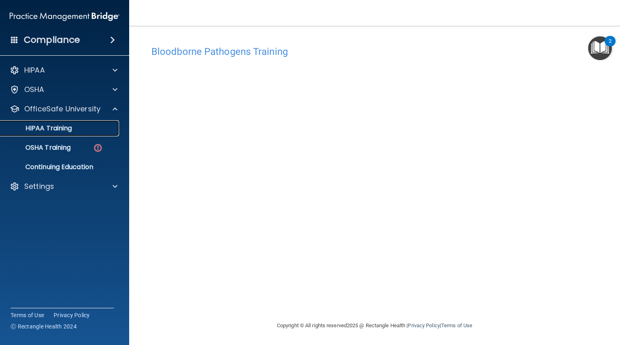
click at [69, 131] on p "HIPAA Training" at bounding box center [38, 128] width 67 height 8
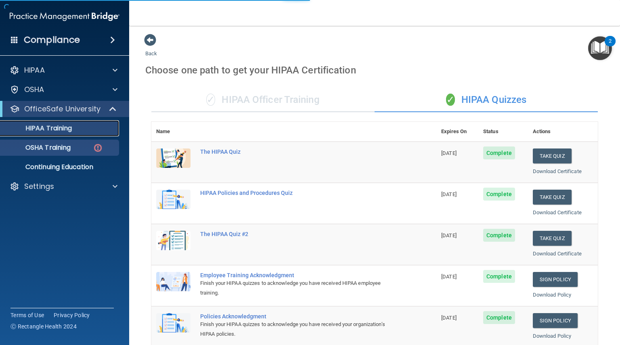
scroll to position [263, 0]
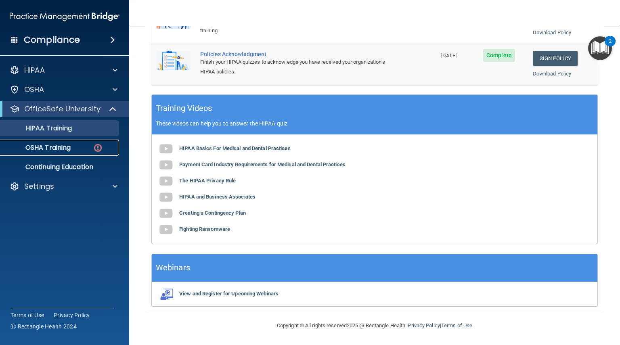
click at [65, 145] on p "OSHA Training" at bounding box center [37, 148] width 65 height 8
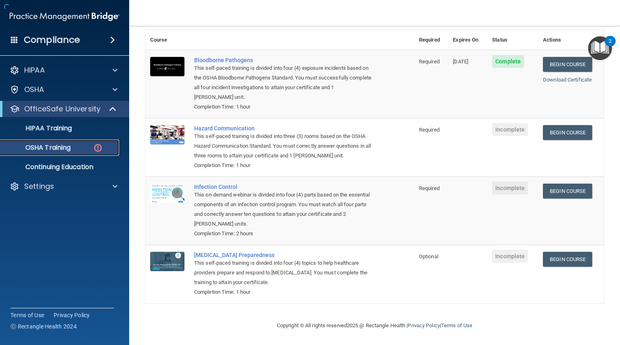
scroll to position [75, 0]
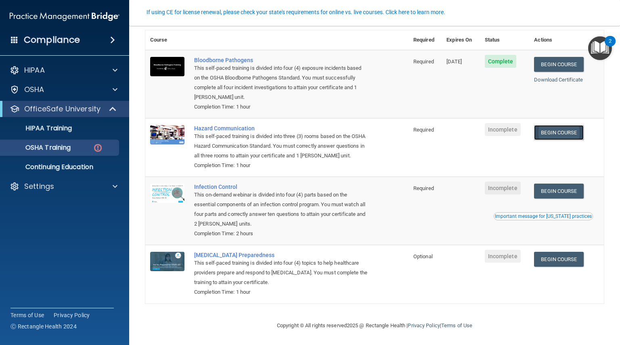
click at [553, 125] on link "Begin Course" at bounding box center [558, 132] width 49 height 15
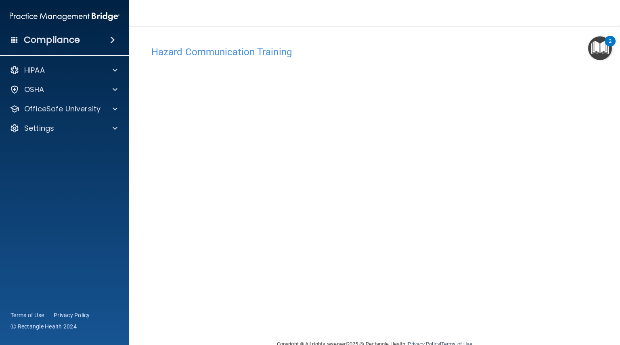
scroll to position [19, 0]
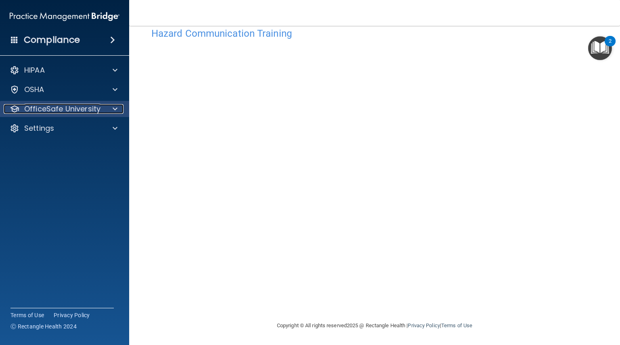
click at [71, 111] on p "OfficeSafe University" at bounding box center [62, 109] width 76 height 10
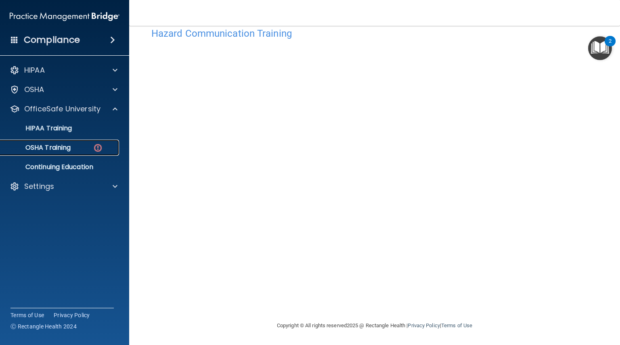
click at [78, 143] on link "OSHA Training" at bounding box center [55, 148] width 127 height 16
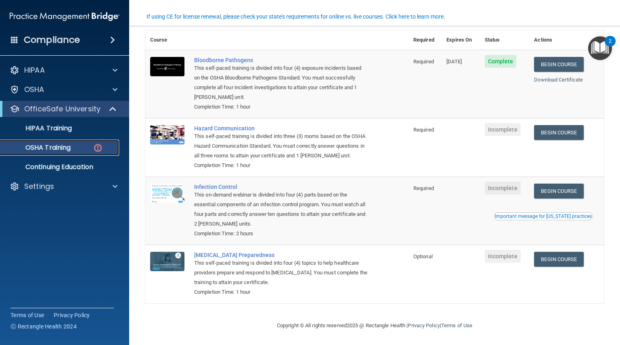
scroll to position [75, 0]
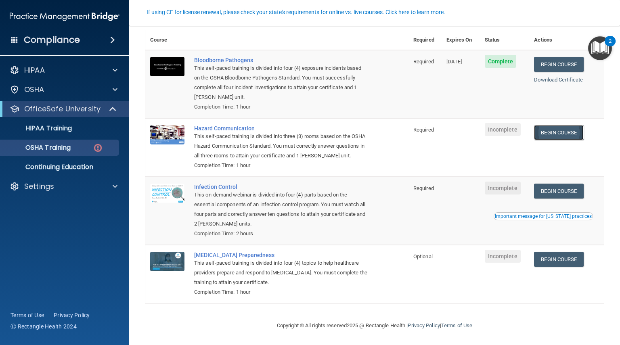
click at [554, 125] on link "Begin Course" at bounding box center [558, 132] width 49 height 15
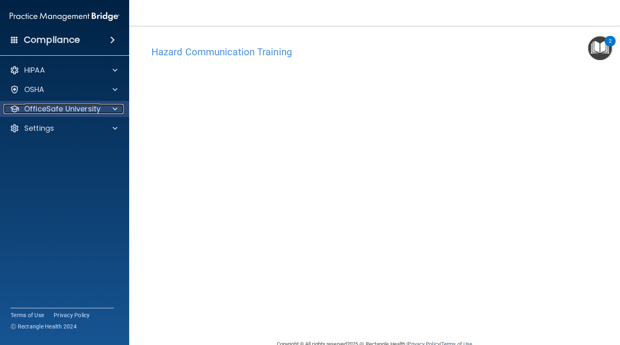
click at [46, 108] on p "OfficeSafe University" at bounding box center [62, 109] width 76 height 10
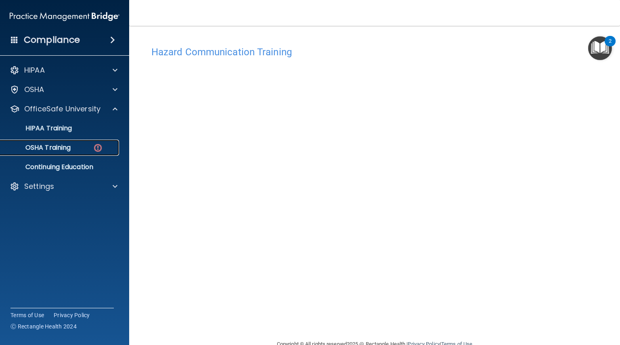
click at [61, 147] on p "OSHA Training" at bounding box center [37, 148] width 65 height 8
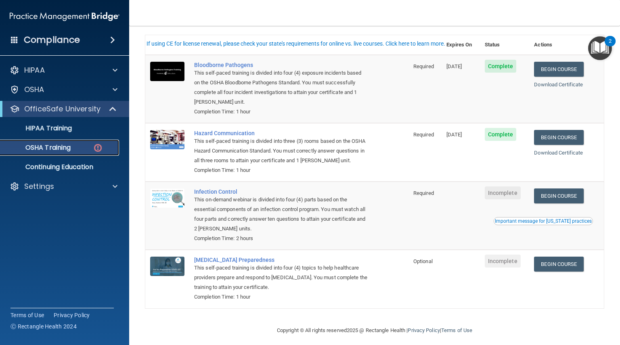
scroll to position [75, 0]
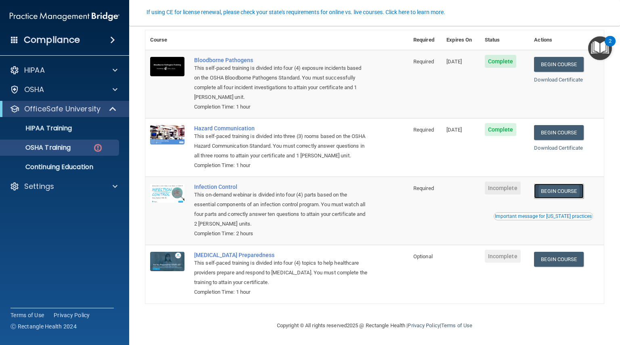
click at [549, 189] on link "Begin Course" at bounding box center [558, 191] width 49 height 15
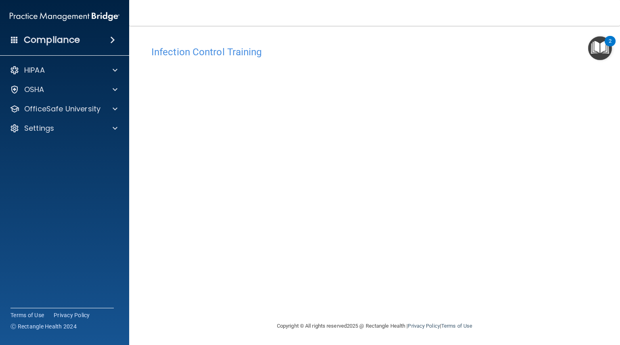
scroll to position [0, 0]
click at [63, 111] on p "OfficeSafe University" at bounding box center [62, 109] width 76 height 10
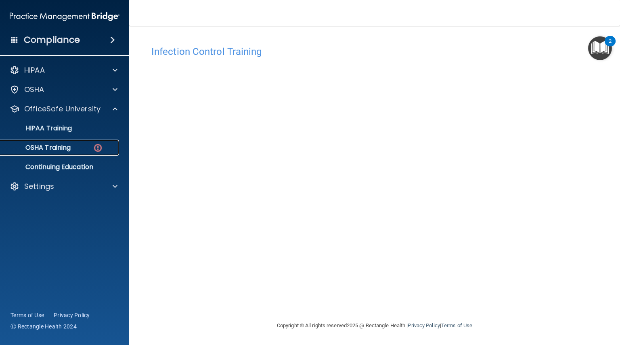
click at [60, 147] on p "OSHA Training" at bounding box center [37, 148] width 65 height 8
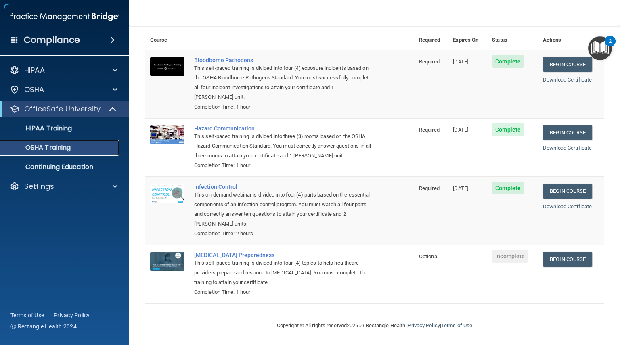
scroll to position [52, 0]
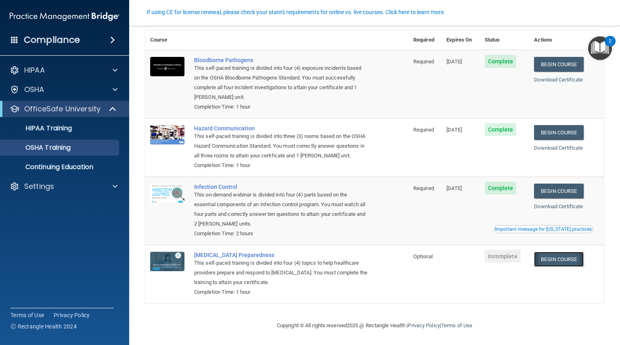
click at [561, 260] on link "Begin Course" at bounding box center [558, 259] width 49 height 15
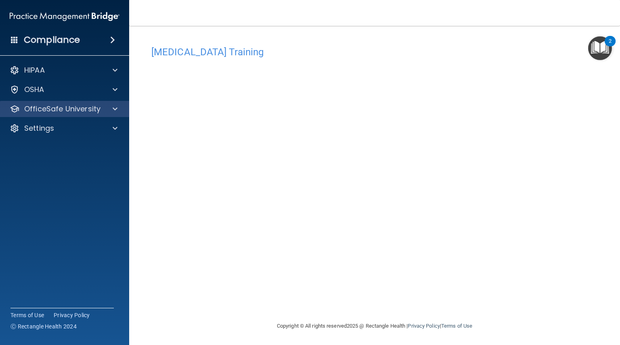
click at [81, 115] on div "OfficeSafe University" at bounding box center [65, 109] width 130 height 16
click at [60, 113] on p "OfficeSafe University" at bounding box center [62, 109] width 76 height 10
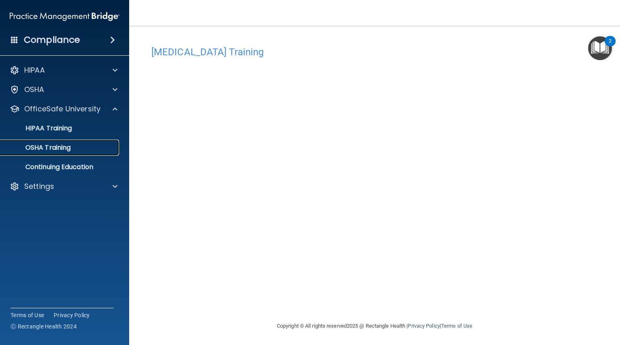
click at [59, 149] on p "OSHA Training" at bounding box center [37, 148] width 65 height 8
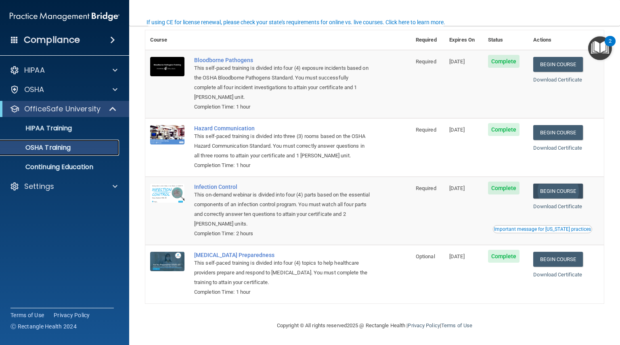
scroll to position [42, 0]
click at [92, 168] on p "Continuing Education" at bounding box center [60, 167] width 110 height 8
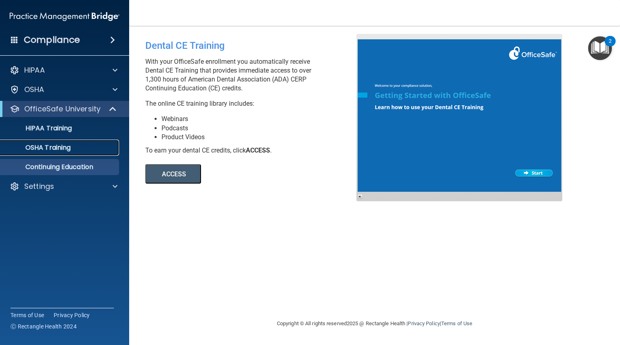
click at [52, 149] on p "OSHA Training" at bounding box center [37, 148] width 65 height 8
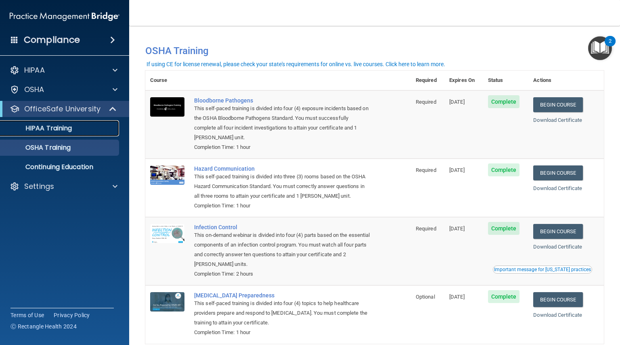
click at [64, 123] on link "HIPAA Training" at bounding box center [55, 128] width 127 height 16
